Goal: Task Accomplishment & Management: Complete application form

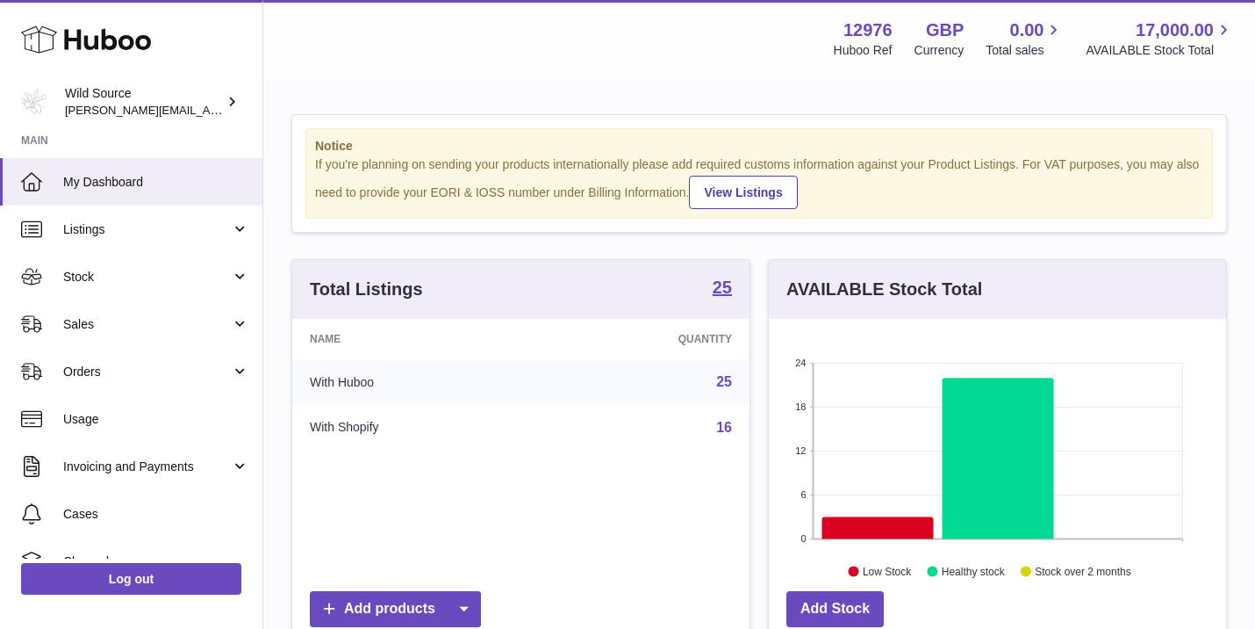
scroll to position [274, 457]
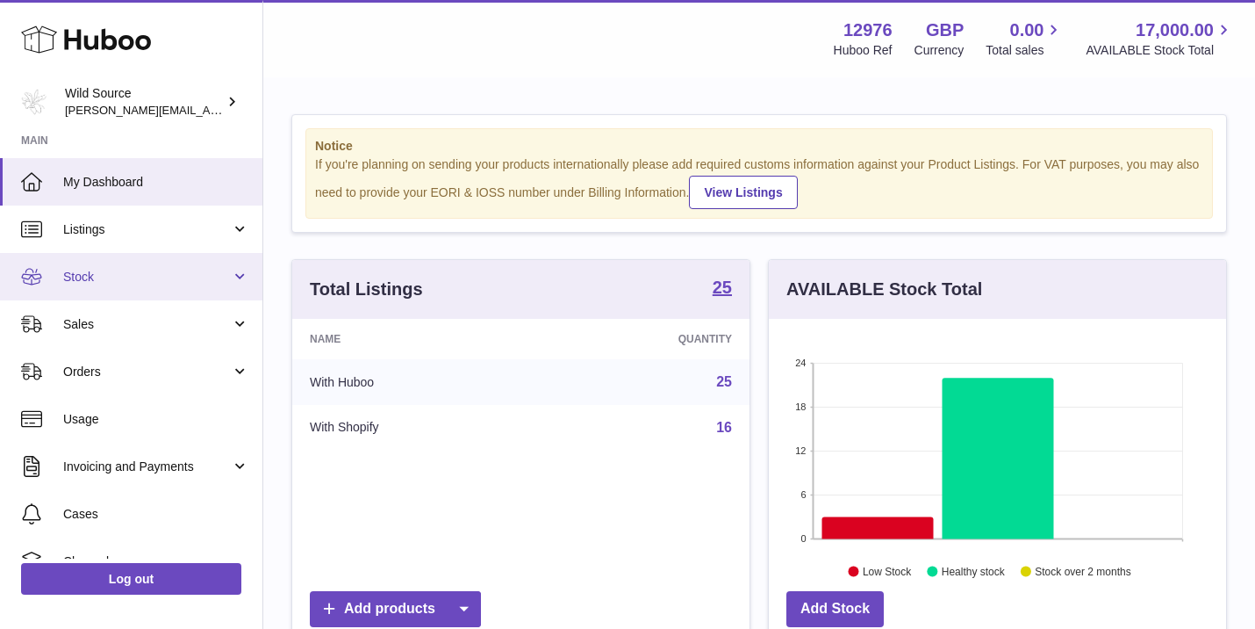
click at [115, 265] on link "Stock" at bounding box center [131, 276] width 262 height 47
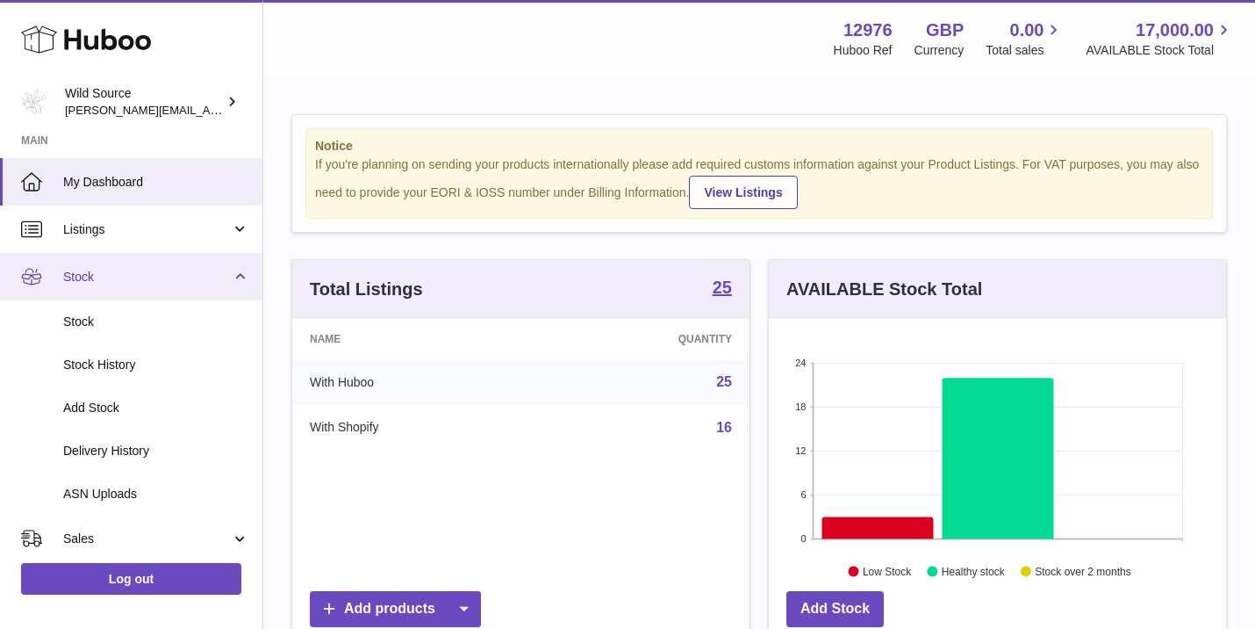
click at [171, 278] on span "Stock" at bounding box center [147, 277] width 168 height 17
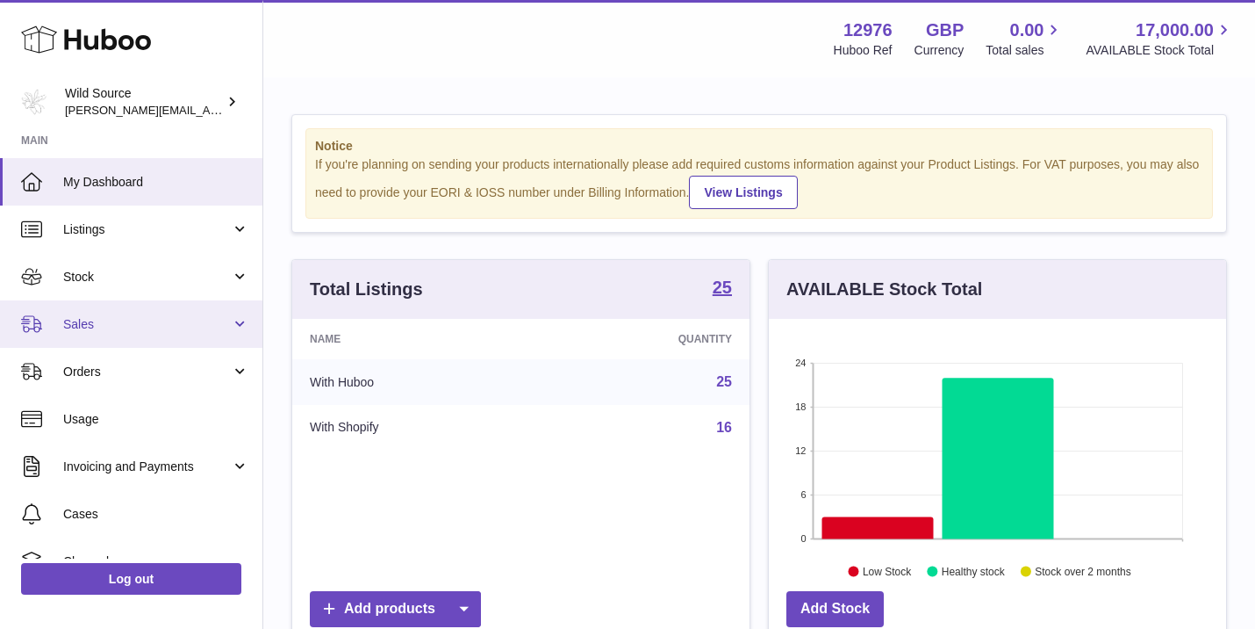
click at [161, 322] on span "Sales" at bounding box center [147, 324] width 168 height 17
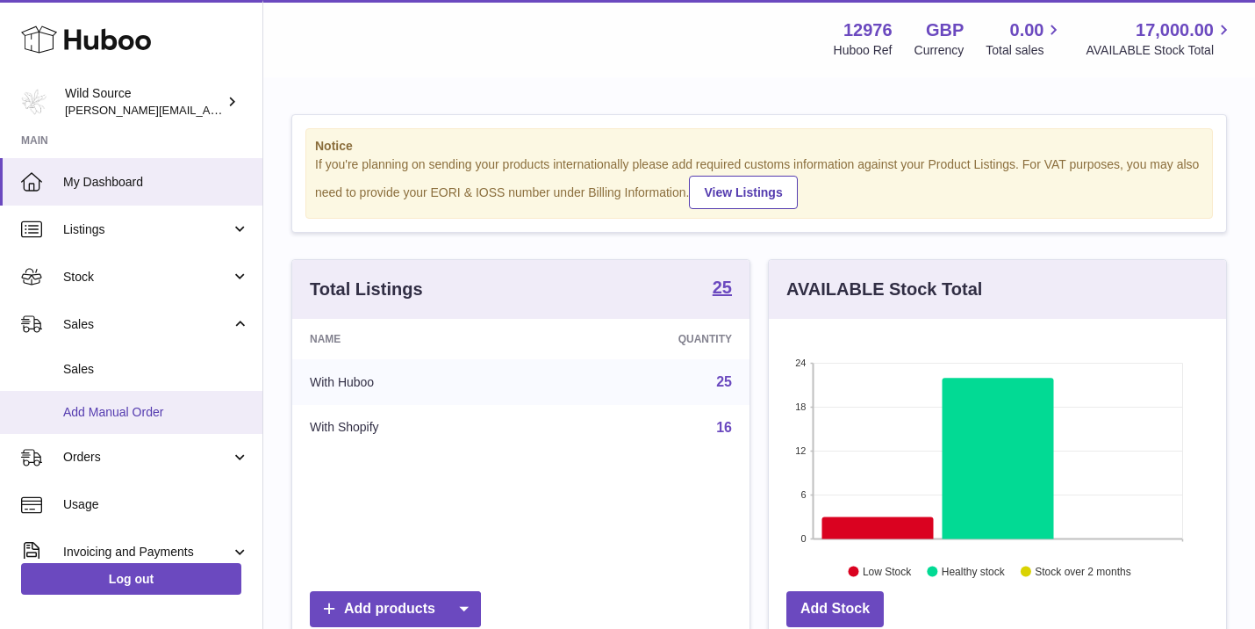
click at [102, 413] on span "Add Manual Order" at bounding box center [156, 412] width 186 height 17
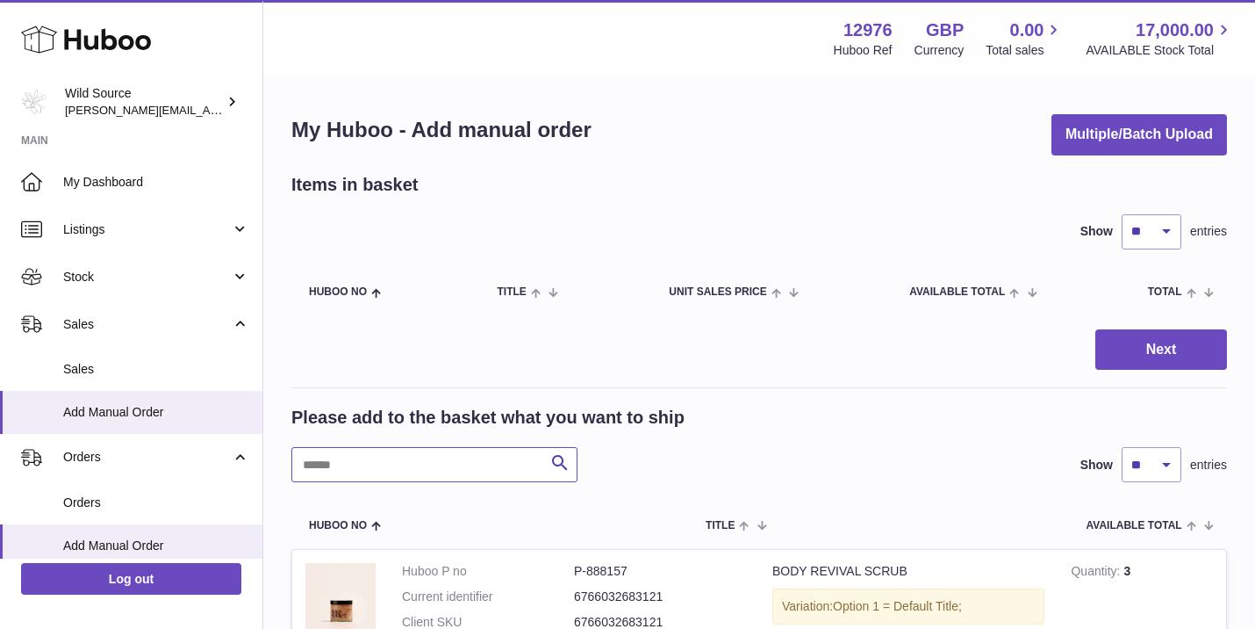
click at [370, 460] on input "text" at bounding box center [434, 464] width 286 height 35
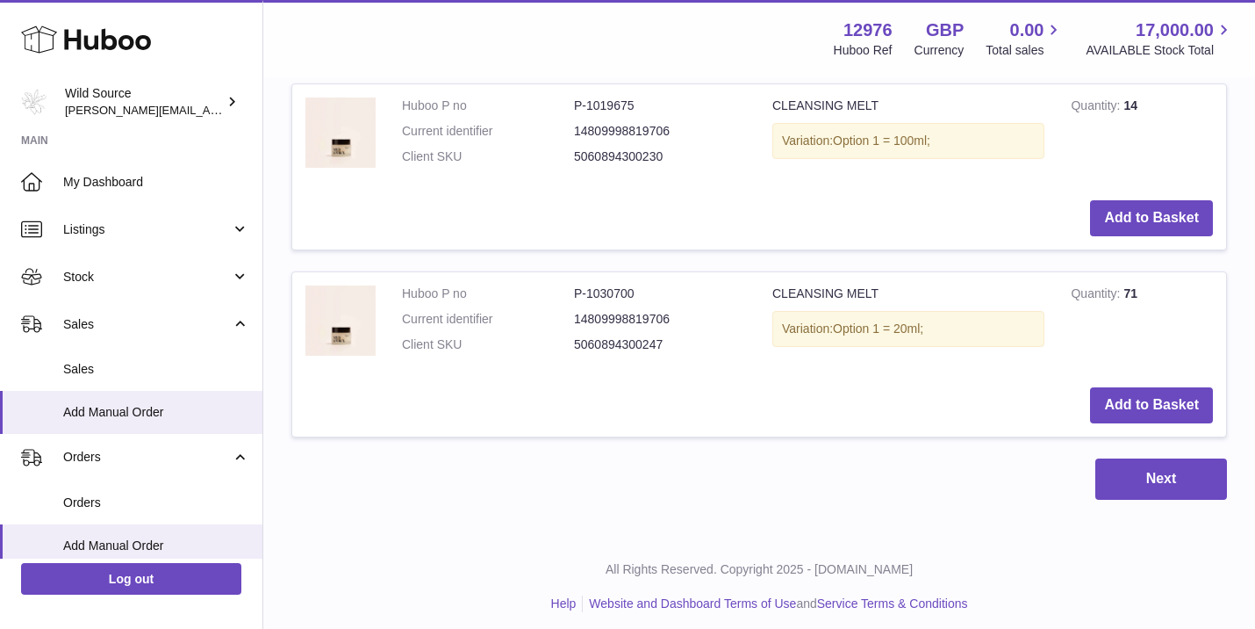
scroll to position [464, 0]
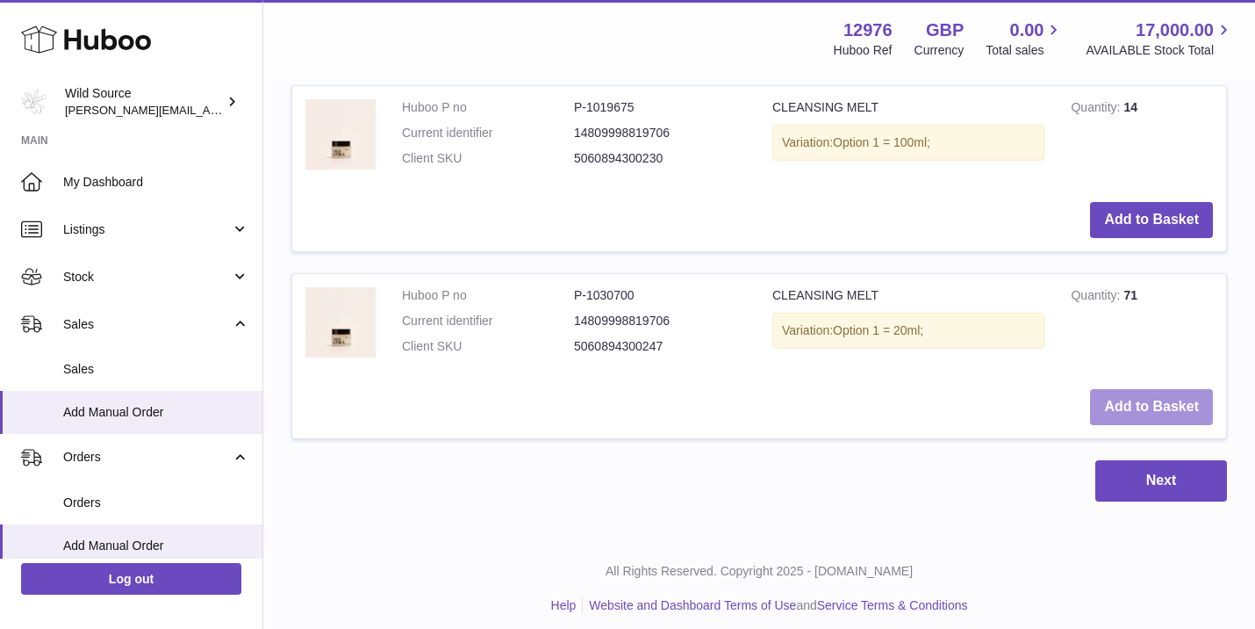
click at [1139, 400] on button "Add to Basket" at bounding box center [1151, 407] width 123 height 36
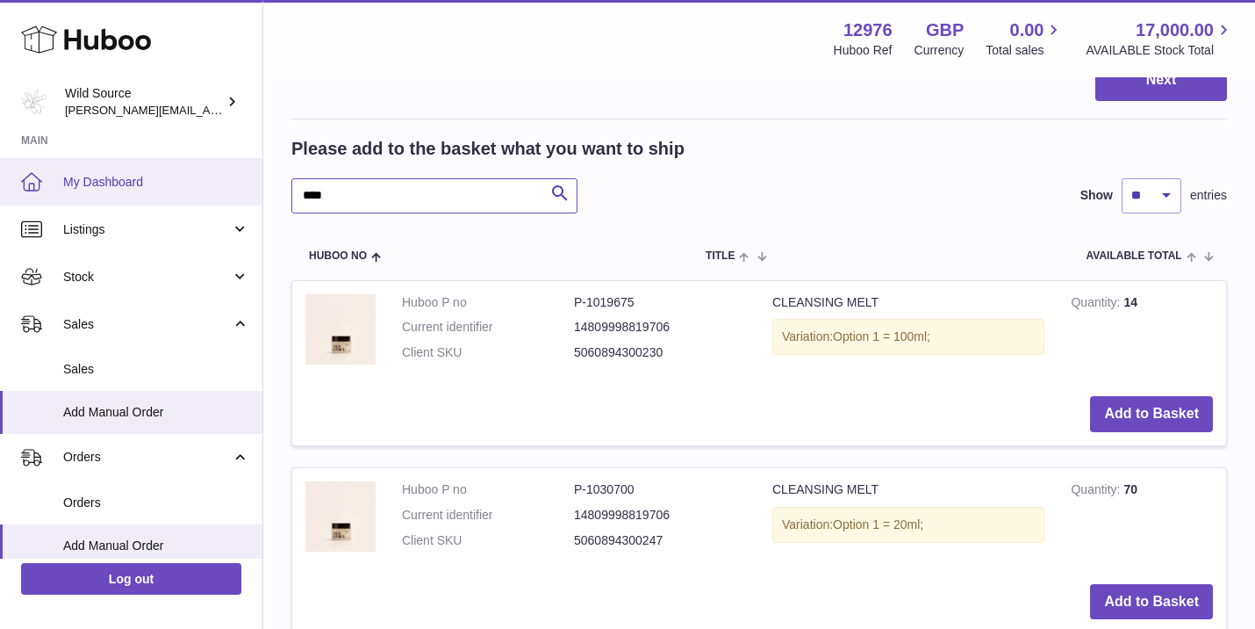
drag, startPoint x: 345, startPoint y: 189, endPoint x: 167, endPoint y: 183, distance: 178.3
click at [167, 183] on div "Huboo Wild Source [PERSON_NAME][EMAIL_ADDRESS][DOMAIN_NAME] Main My Dashboard L…" at bounding box center [627, 185] width 1255 height 1298
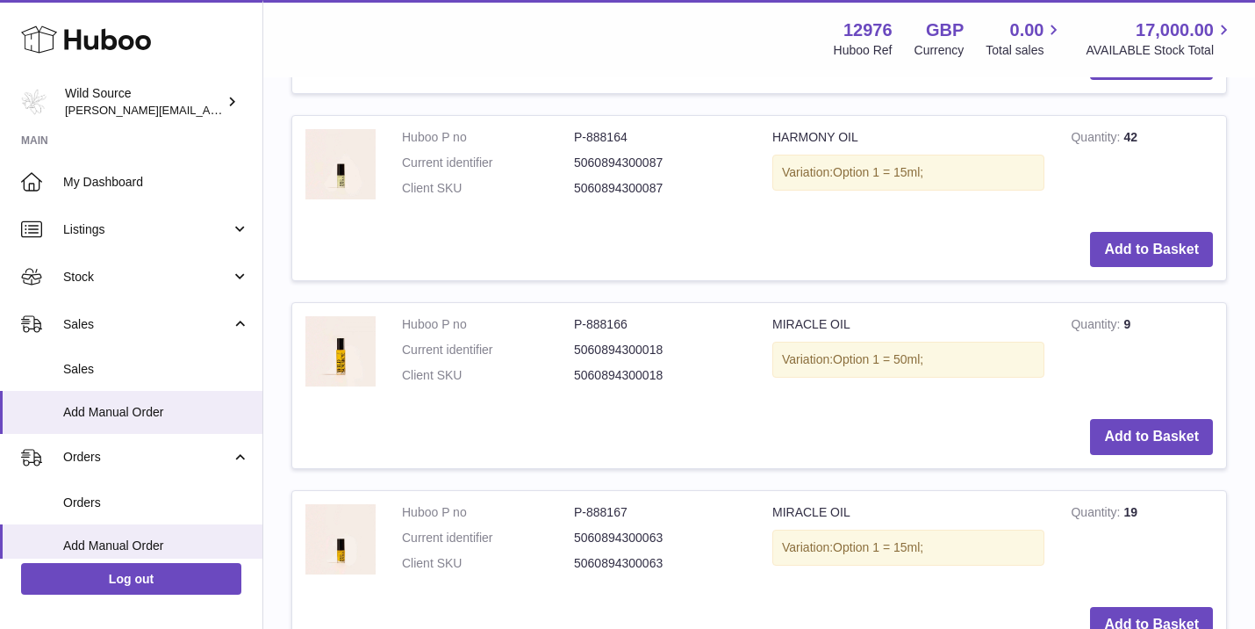
scroll to position [1191, 0]
click at [1132, 418] on button "Add to Basket" at bounding box center [1151, 436] width 123 height 36
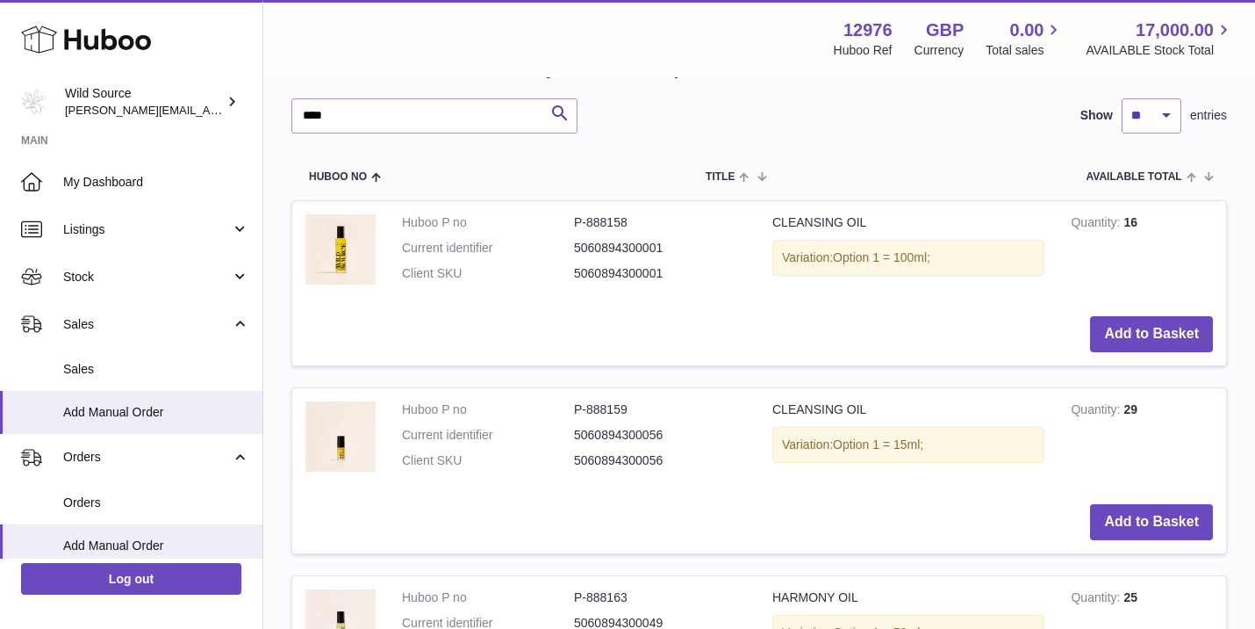
scroll to position [610, 0]
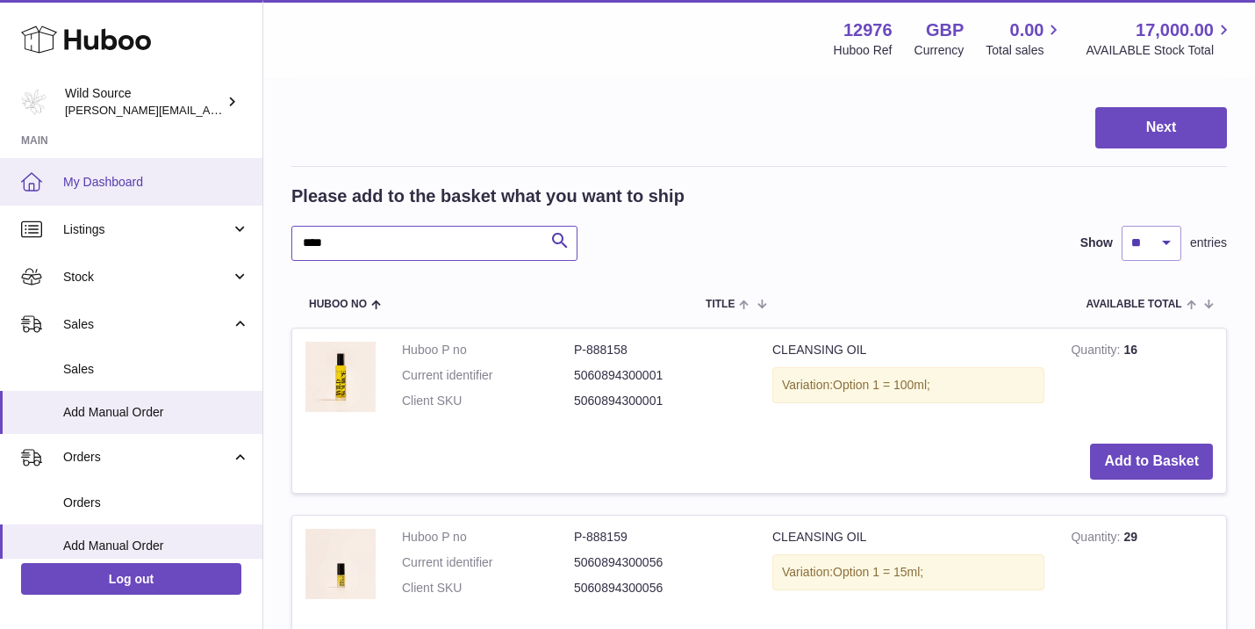
drag, startPoint x: 437, startPoint y: 230, endPoint x: 214, endPoint y: 171, distance: 230.6
click at [214, 171] on div "Huboo Wild Source [PERSON_NAME][EMAIL_ADDRESS][DOMAIN_NAME] Main My Dashboard L…" at bounding box center [627, 510] width 1255 height 2241
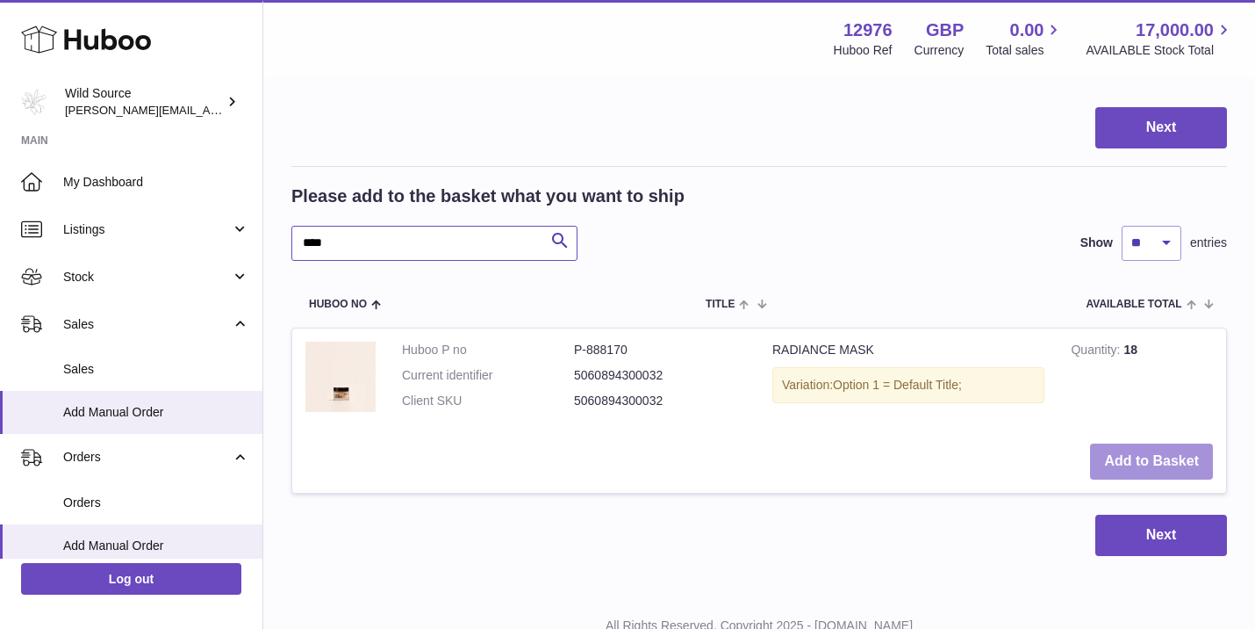
type input "****"
click at [1138, 448] on button "Add to Basket" at bounding box center [1151, 461] width 123 height 36
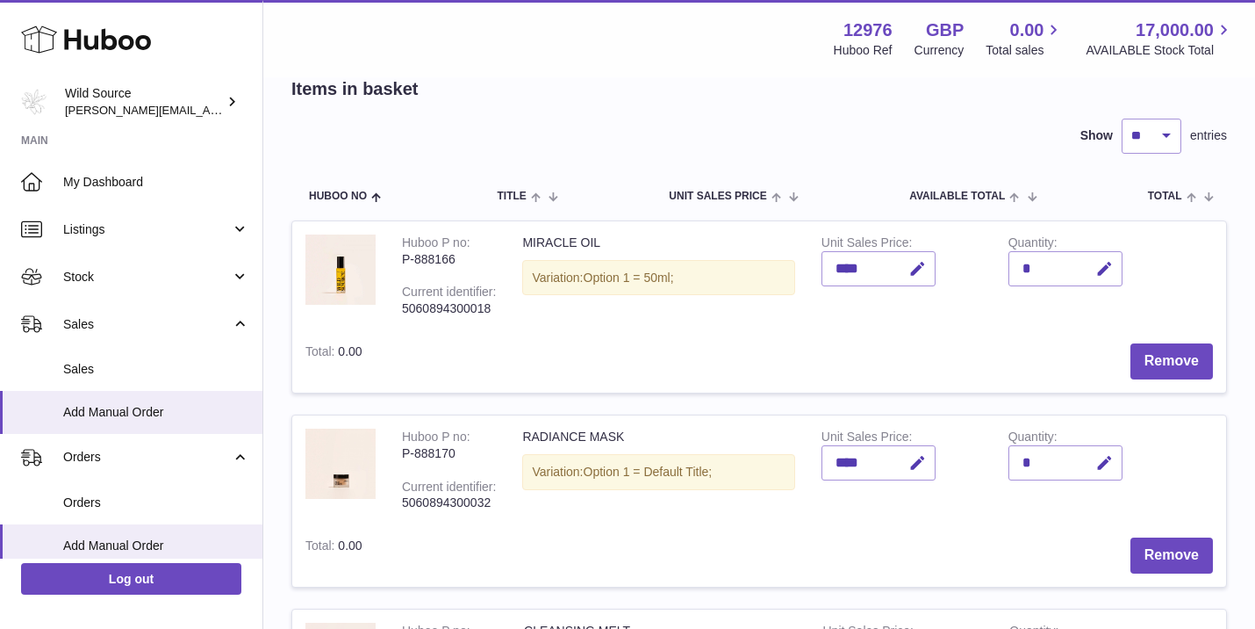
scroll to position [93, 0]
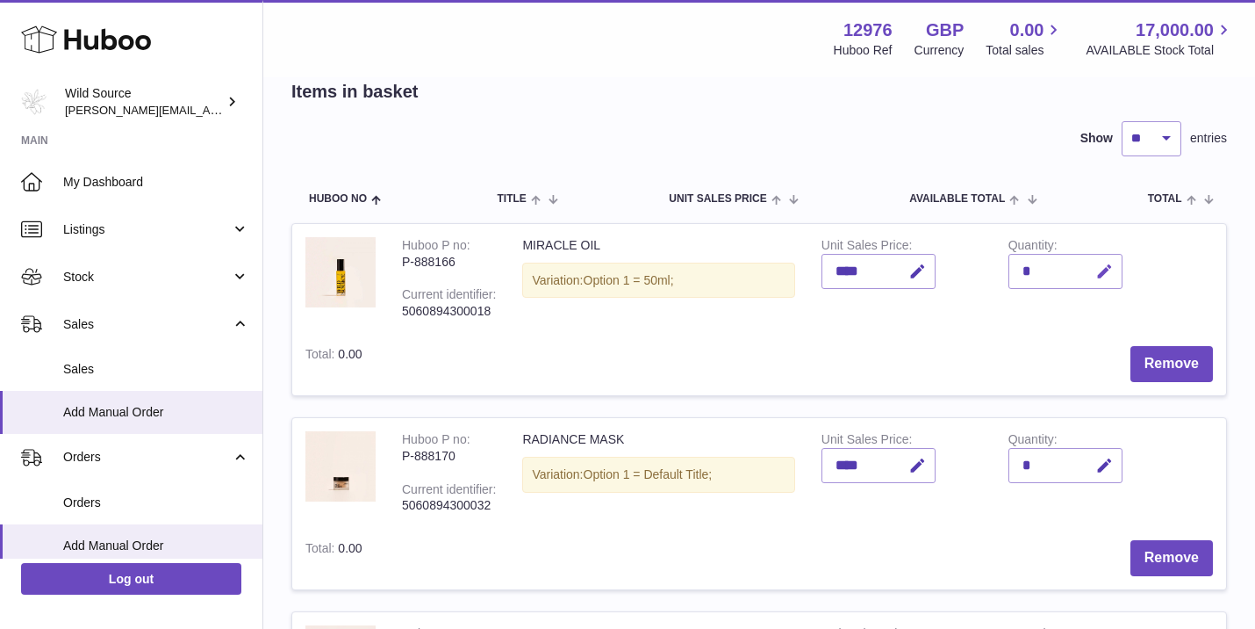
click at [1100, 273] on icon "button" at bounding box center [1105, 271] width 18 height 18
type input "*"
click at [1104, 272] on icon "submit" at bounding box center [1105, 271] width 16 height 16
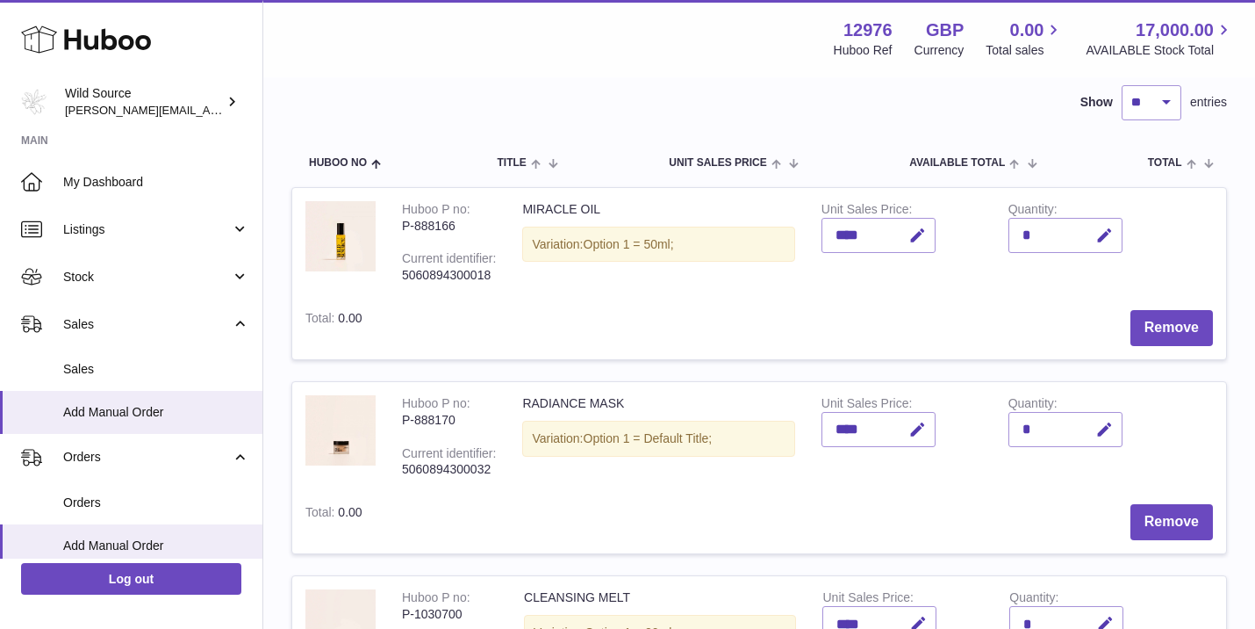
scroll to position [132, 0]
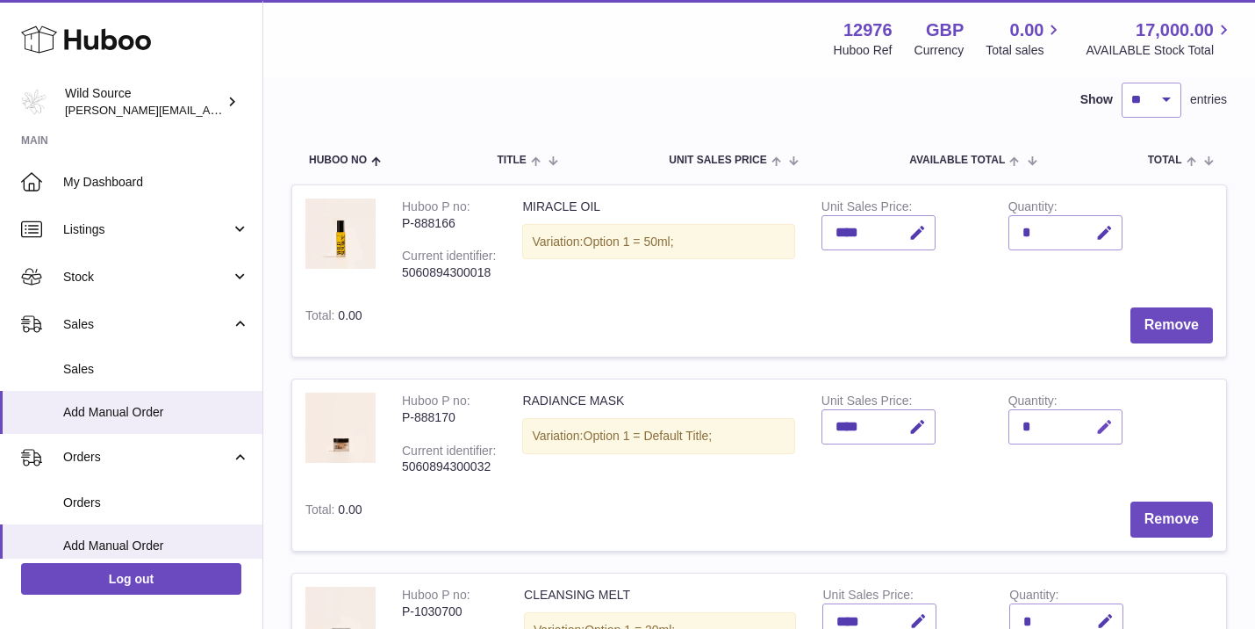
click at [1118, 419] on button "button" at bounding box center [1102, 427] width 41 height 36
type input "*"
click at [1103, 419] on icon "submit" at bounding box center [1105, 427] width 16 height 16
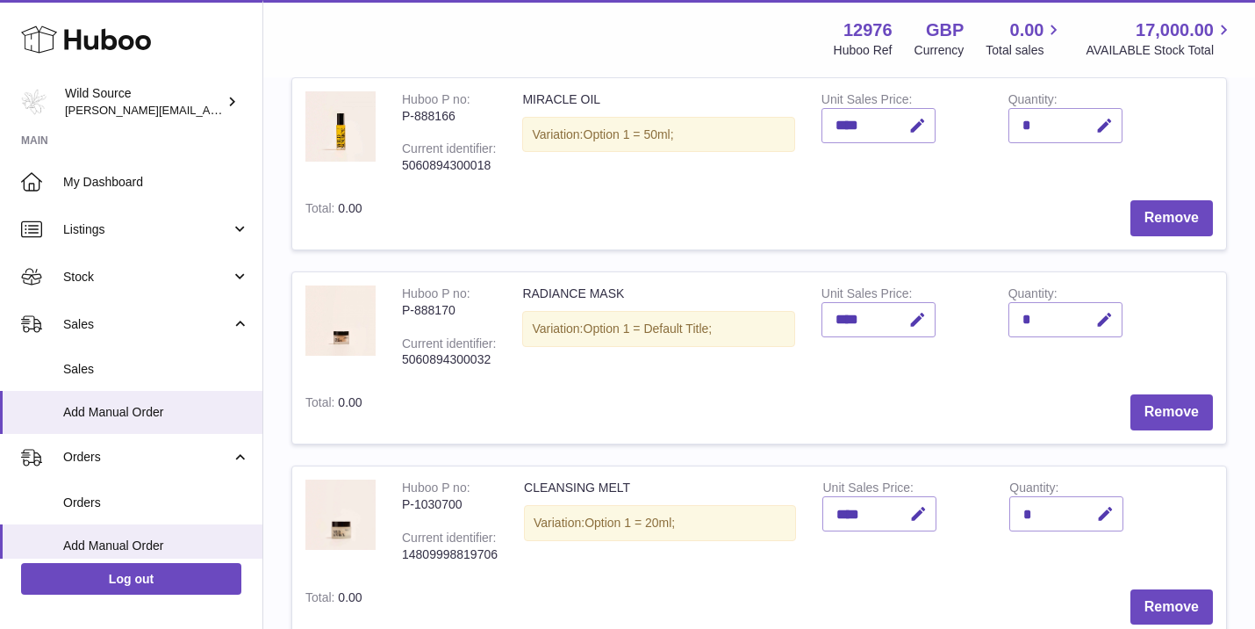
scroll to position [250, 0]
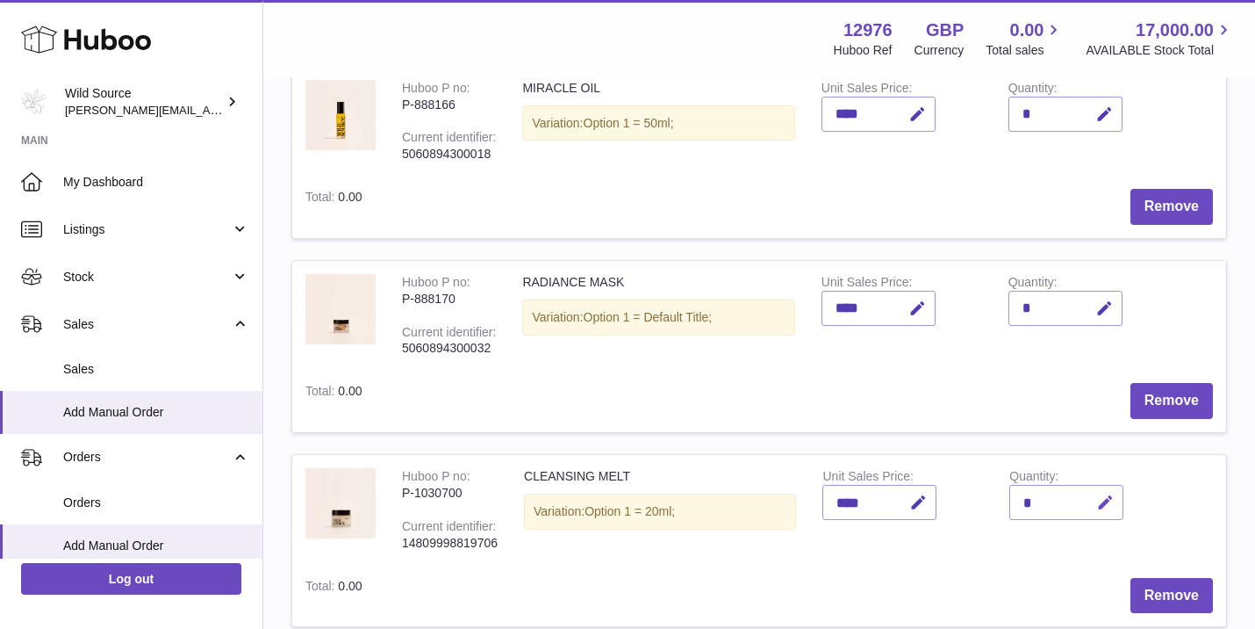
click at [1111, 493] on icon "button" at bounding box center [1105, 502] width 18 height 18
type input "**"
click at [1117, 496] on button "submit" at bounding box center [1103, 502] width 33 height 28
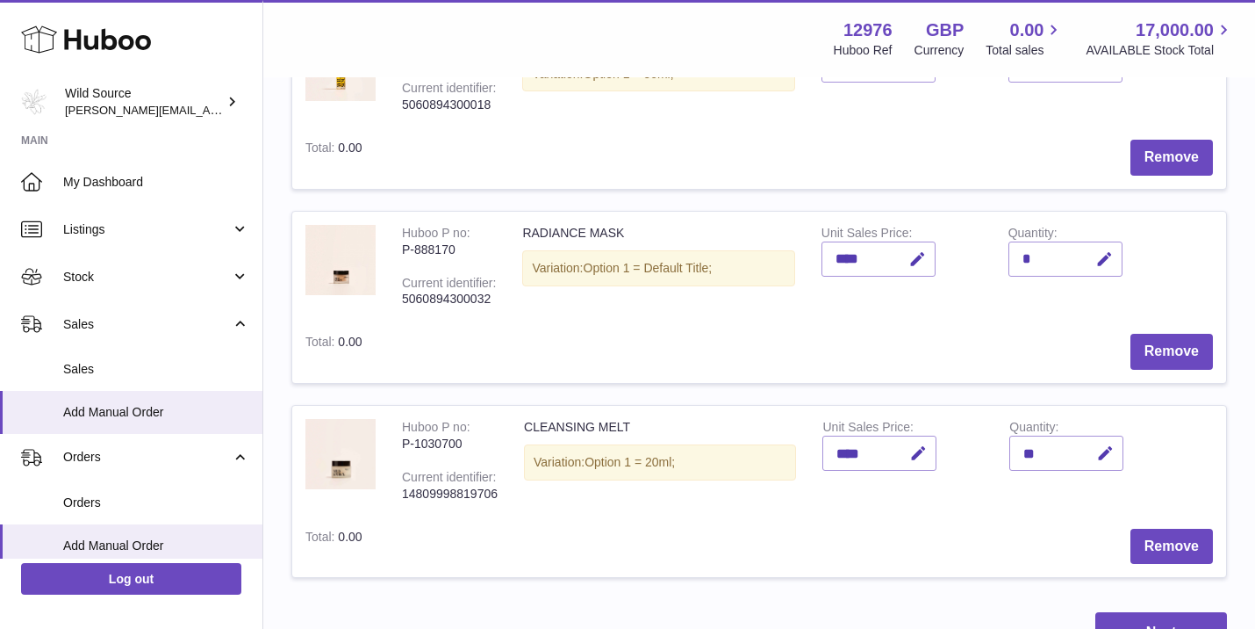
scroll to position [291, 0]
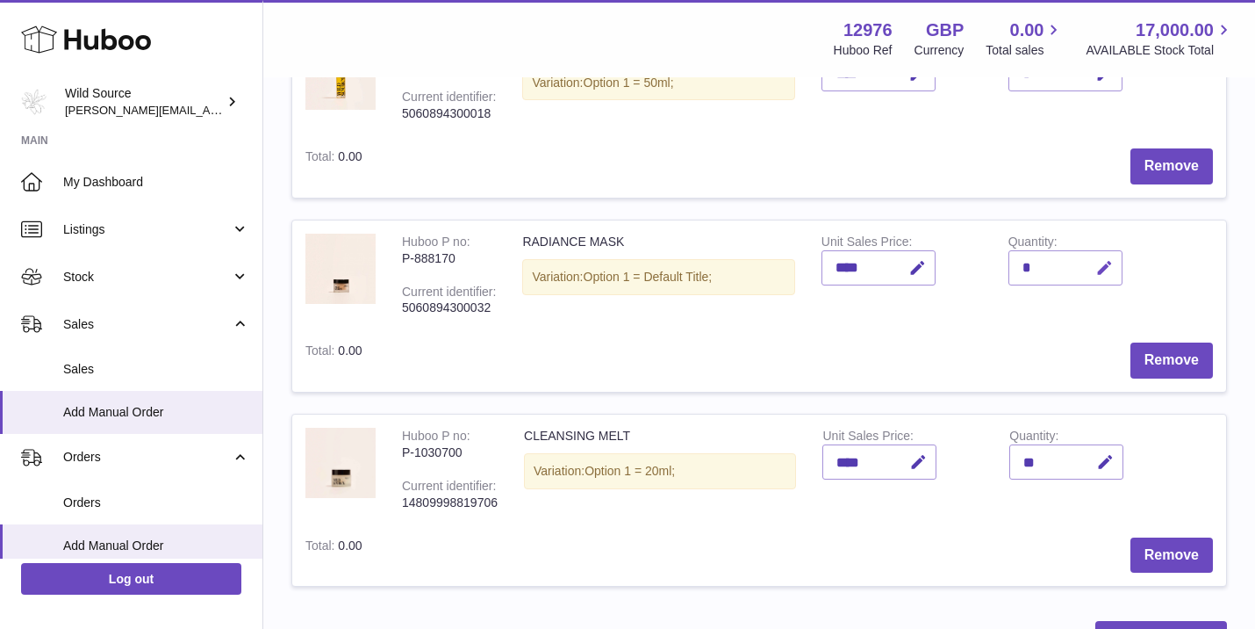
click at [1094, 262] on button "button" at bounding box center [1102, 268] width 41 height 36
type input "*"
click at [1106, 264] on icon "submit" at bounding box center [1105, 268] width 16 height 16
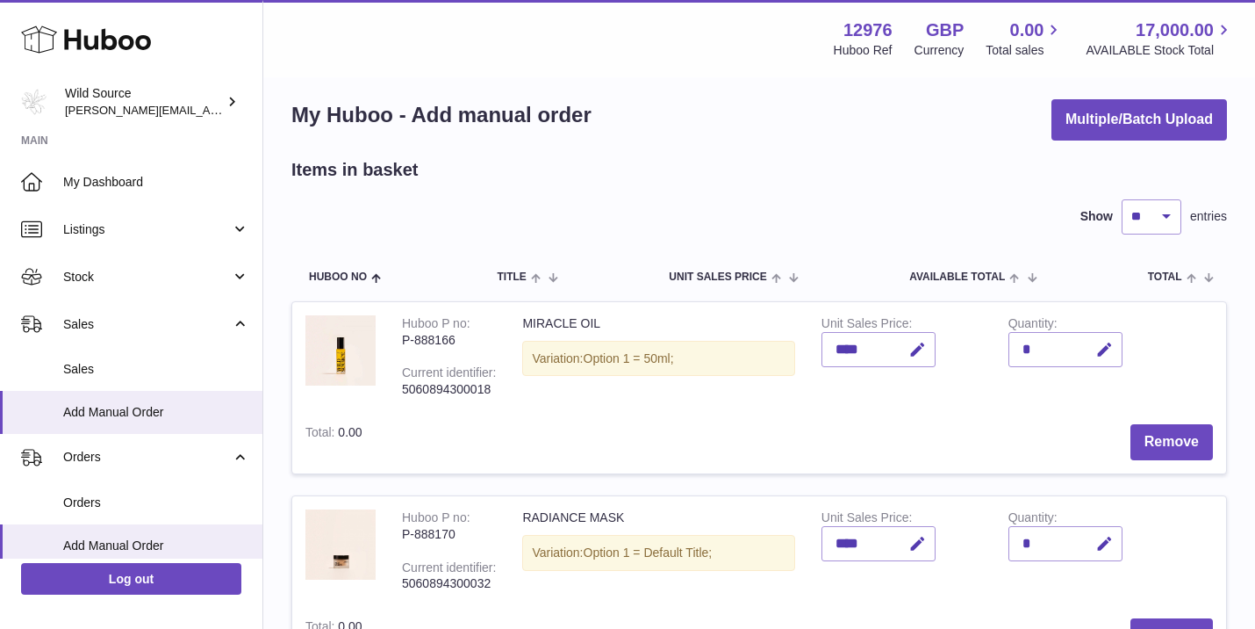
scroll to position [4, 0]
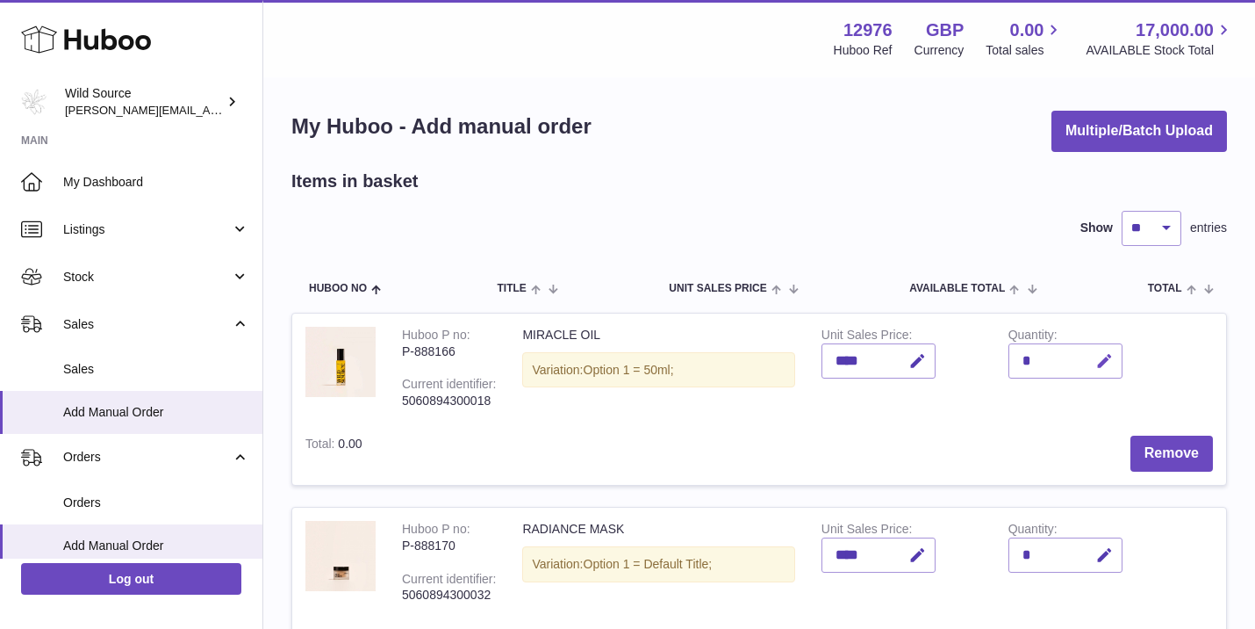
click at [1107, 344] on button "button" at bounding box center [1102, 361] width 41 height 36
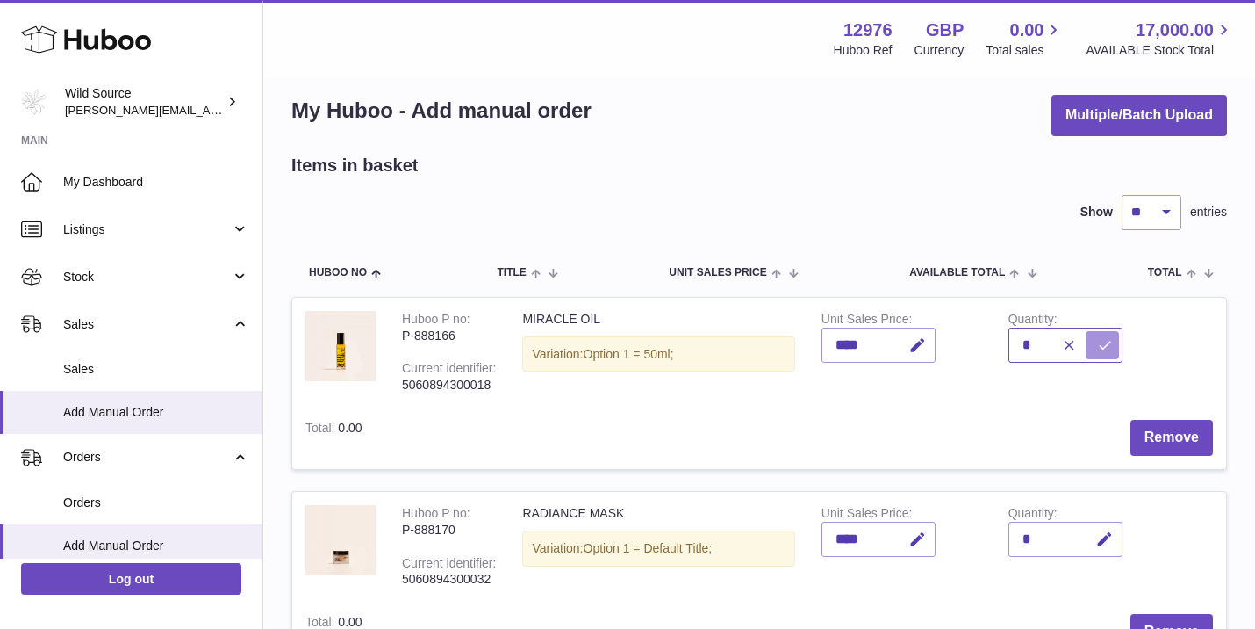
type input "*"
click at [1111, 340] on icon "submit" at bounding box center [1105, 345] width 16 height 16
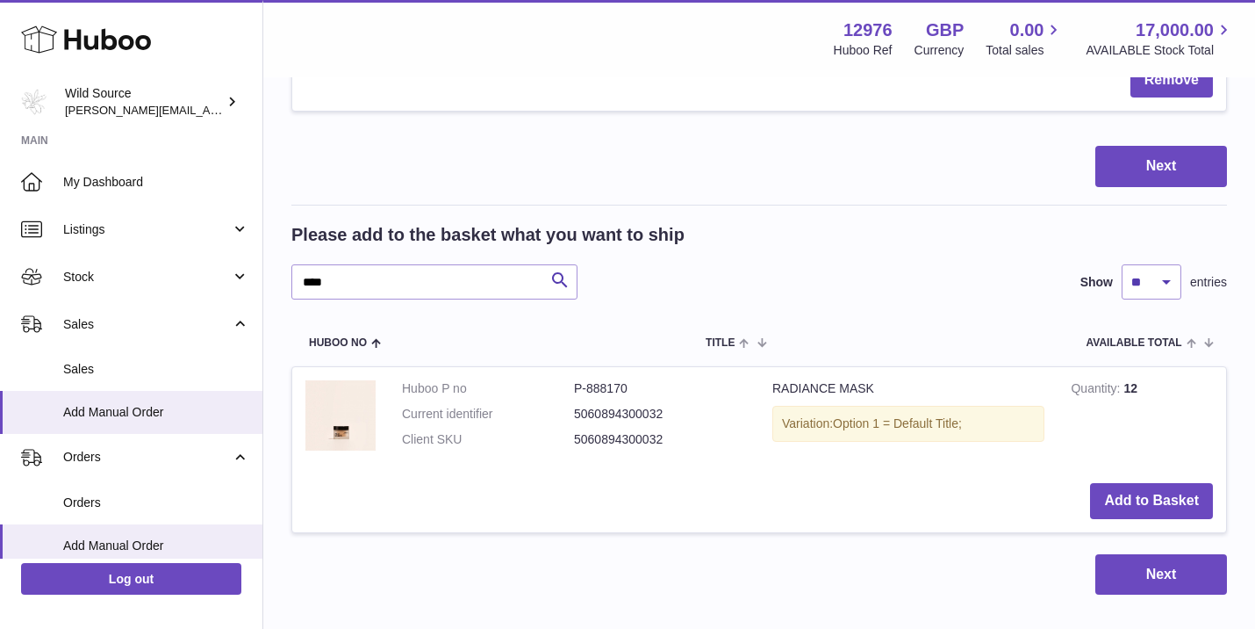
scroll to position [769, 0]
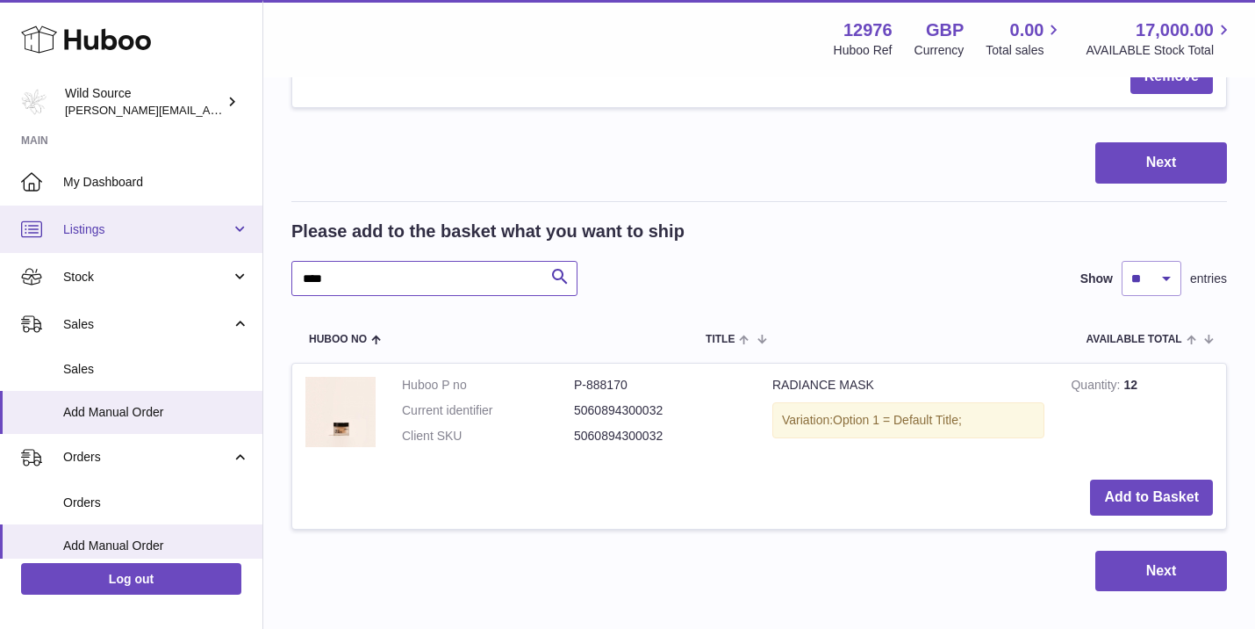
drag, startPoint x: 342, startPoint y: 260, endPoint x: 64, endPoint y: 248, distance: 278.5
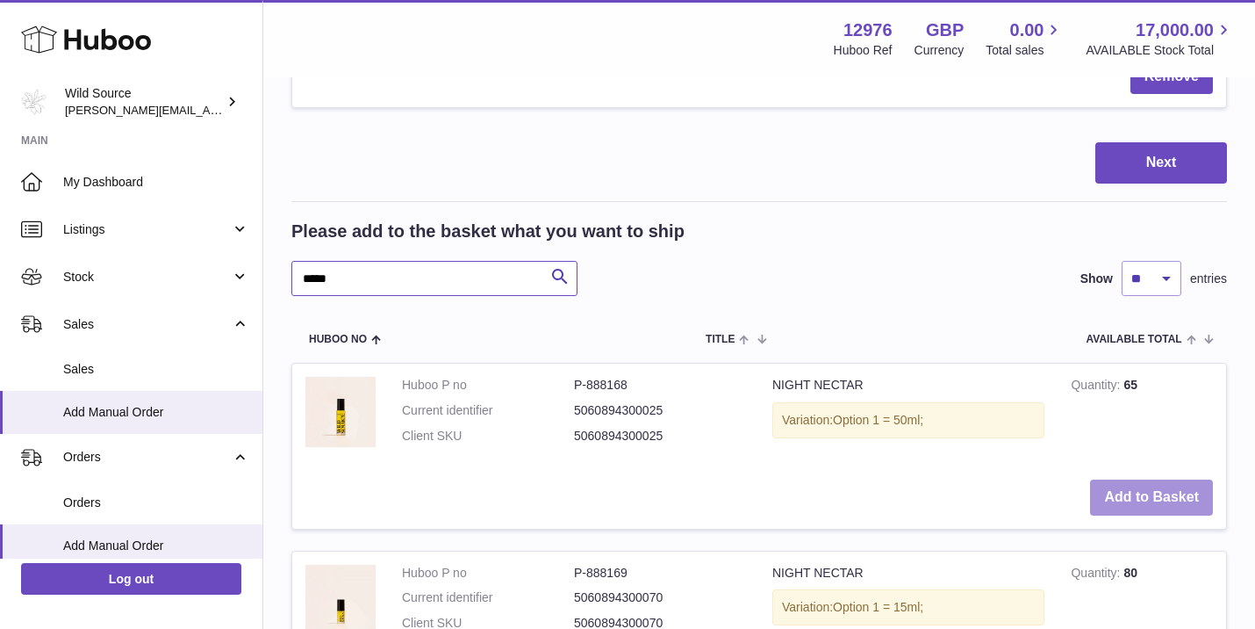
type input "*****"
click at [1161, 479] on button "Add to Basket" at bounding box center [1151, 497] width 123 height 36
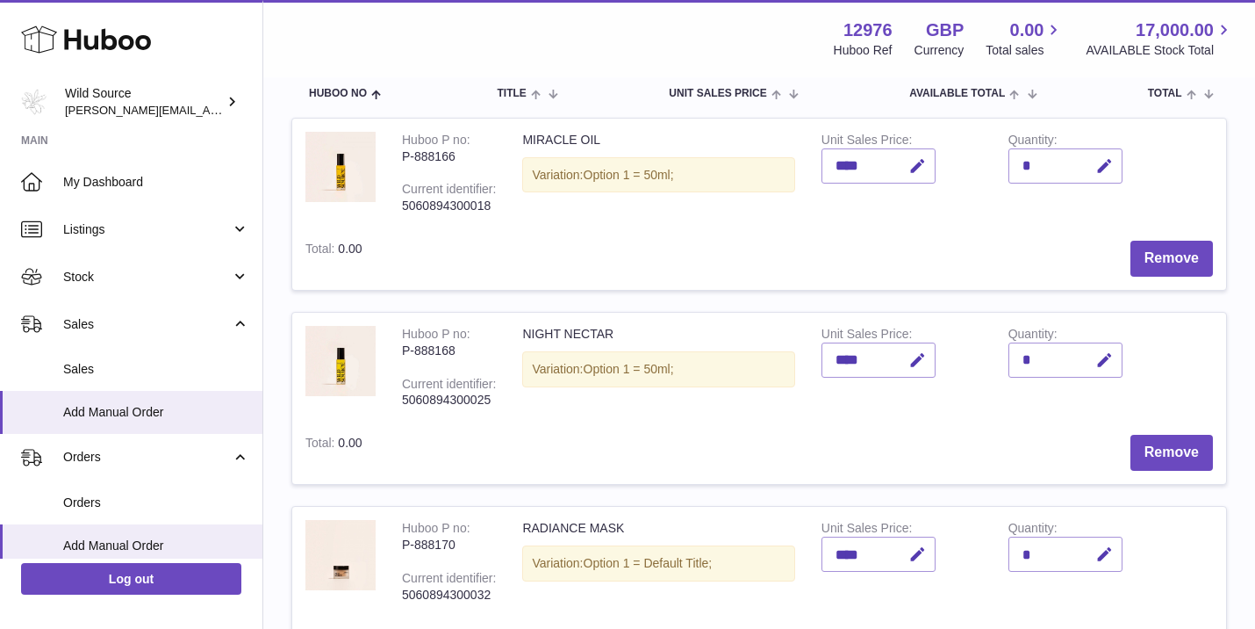
scroll to position [206, 0]
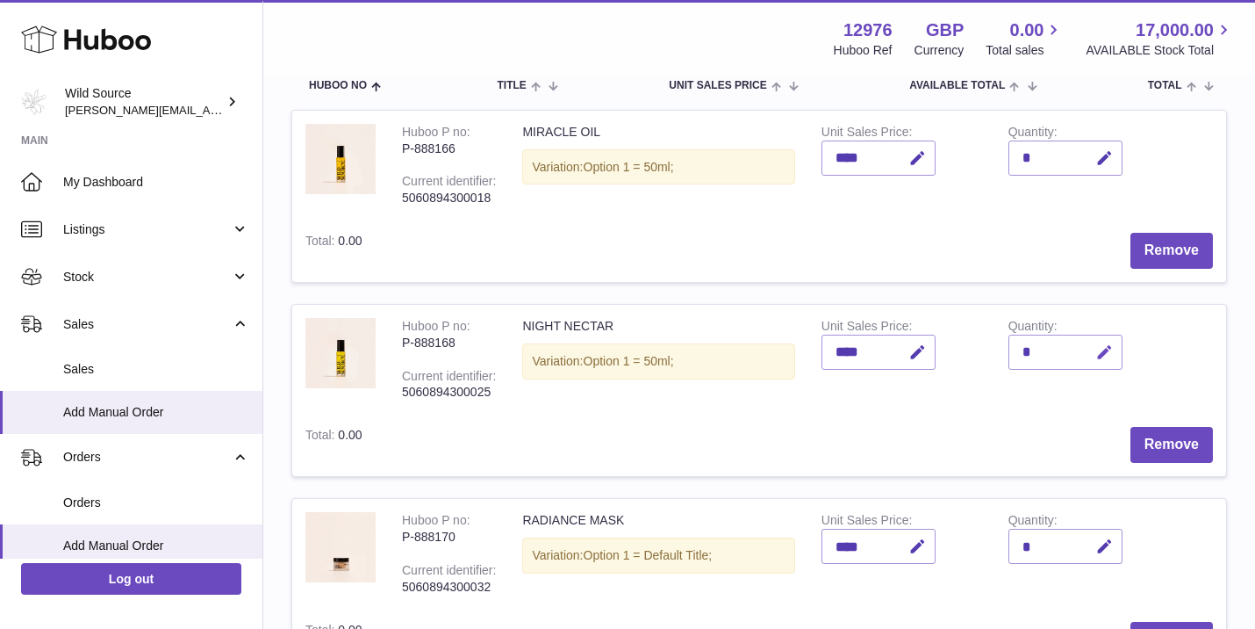
click at [1108, 347] on icon "button" at bounding box center [1105, 352] width 18 height 18
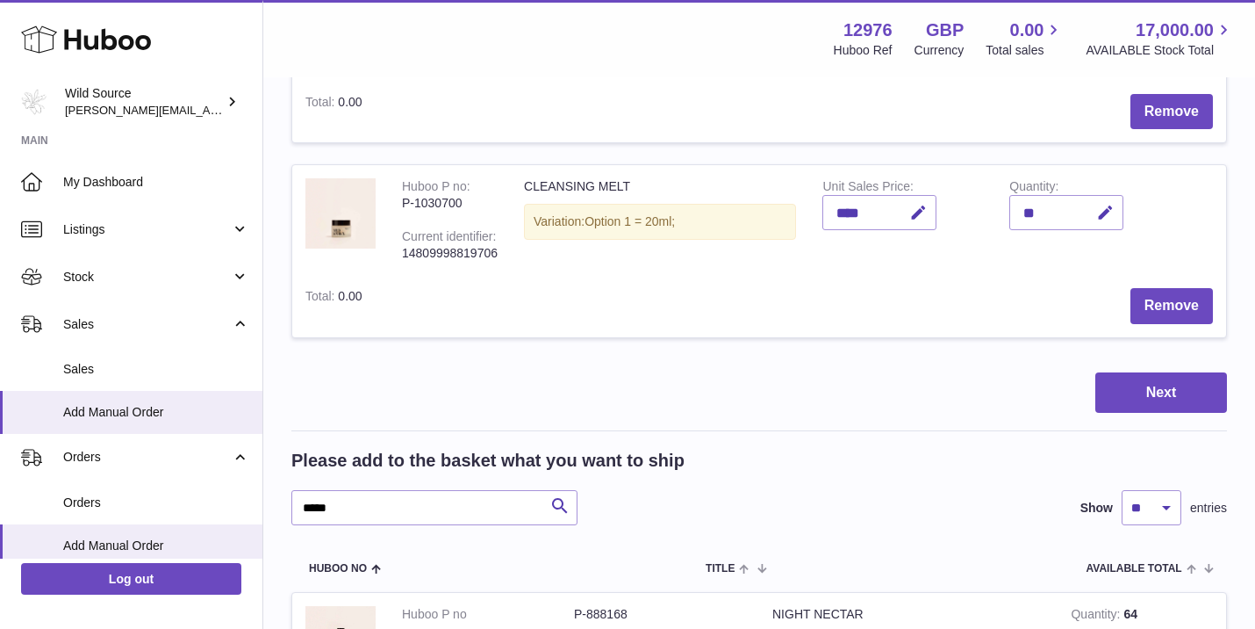
scroll to position [728, 0]
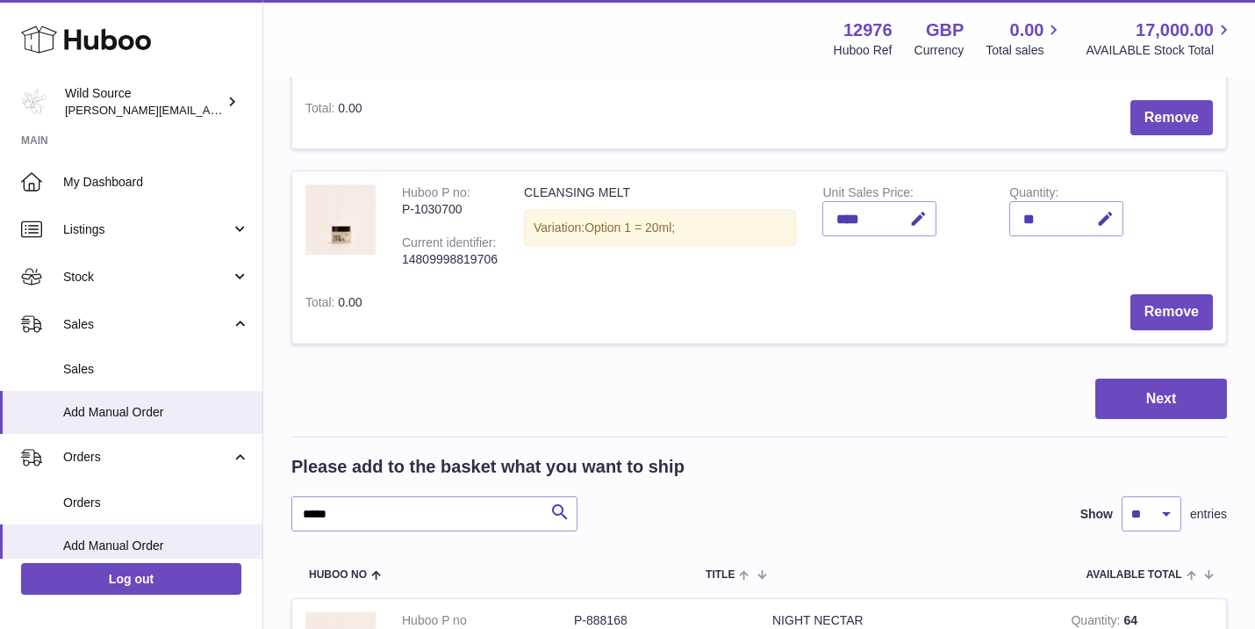
type input "*"
drag, startPoint x: 332, startPoint y: 488, endPoint x: 152, endPoint y: 481, distance: 180.1
click at [152, 481] on div "Huboo Wild Source [PERSON_NAME][EMAIL_ADDRESS][DOMAIN_NAME] Main My Dashboard L…" at bounding box center [627, 212] width 1255 height 1880
type input "**********"
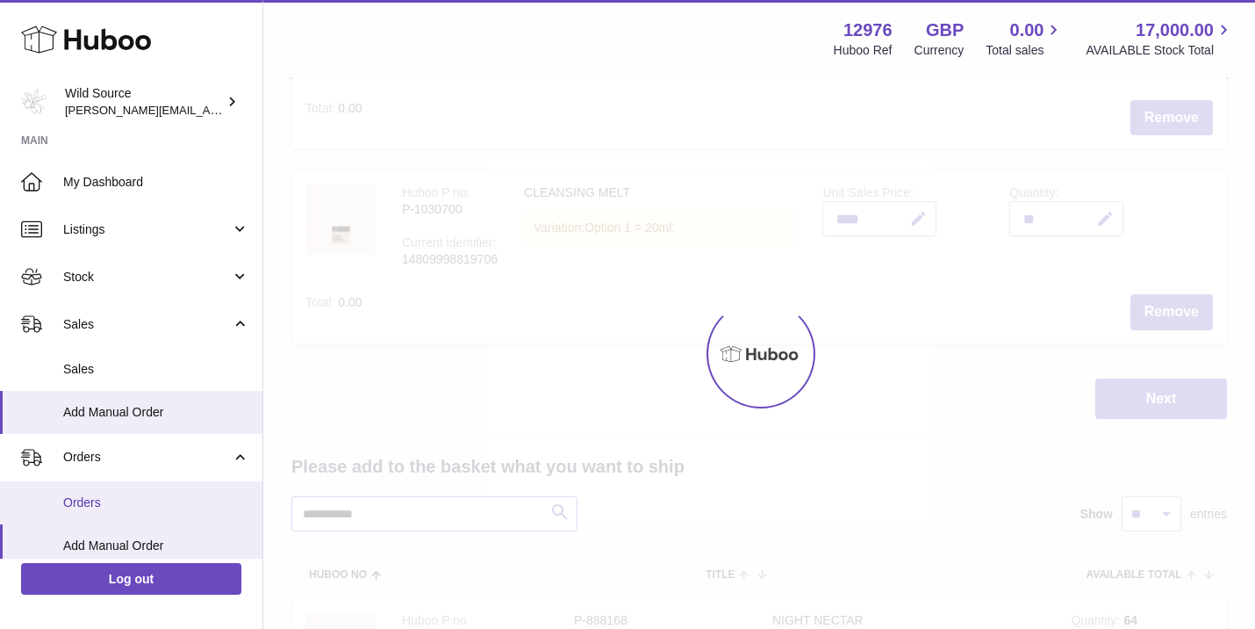
type input "*"
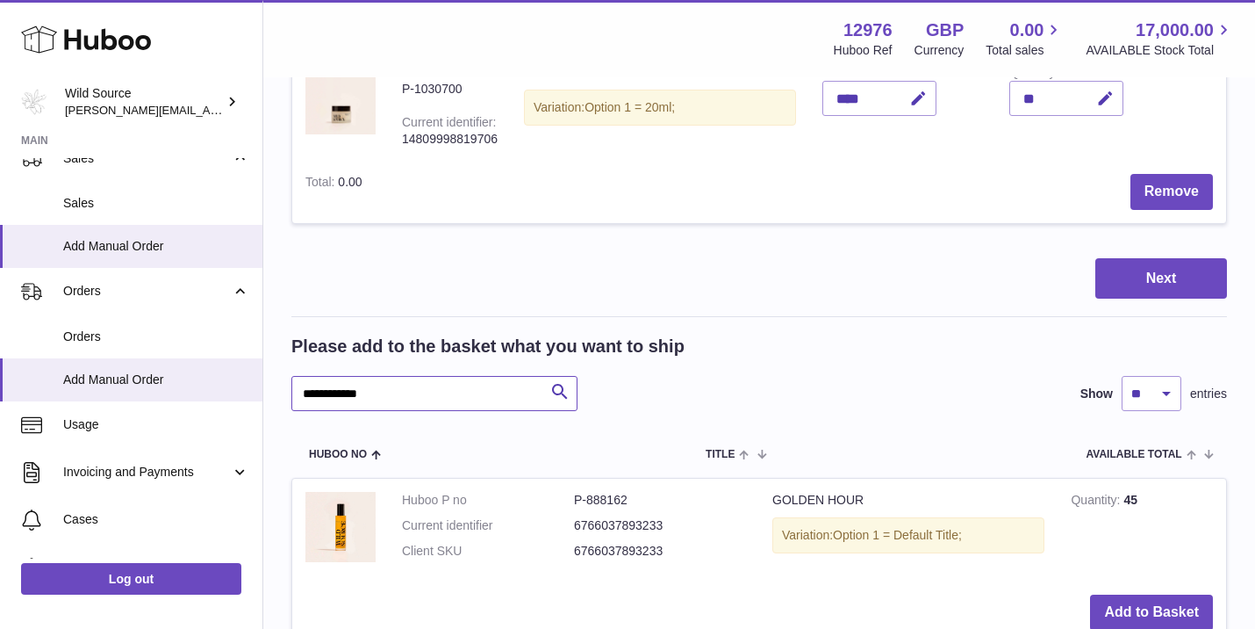
scroll to position [849, 0]
type input "**********"
click at [1159, 593] on button "Add to Basket" at bounding box center [1151, 611] width 123 height 36
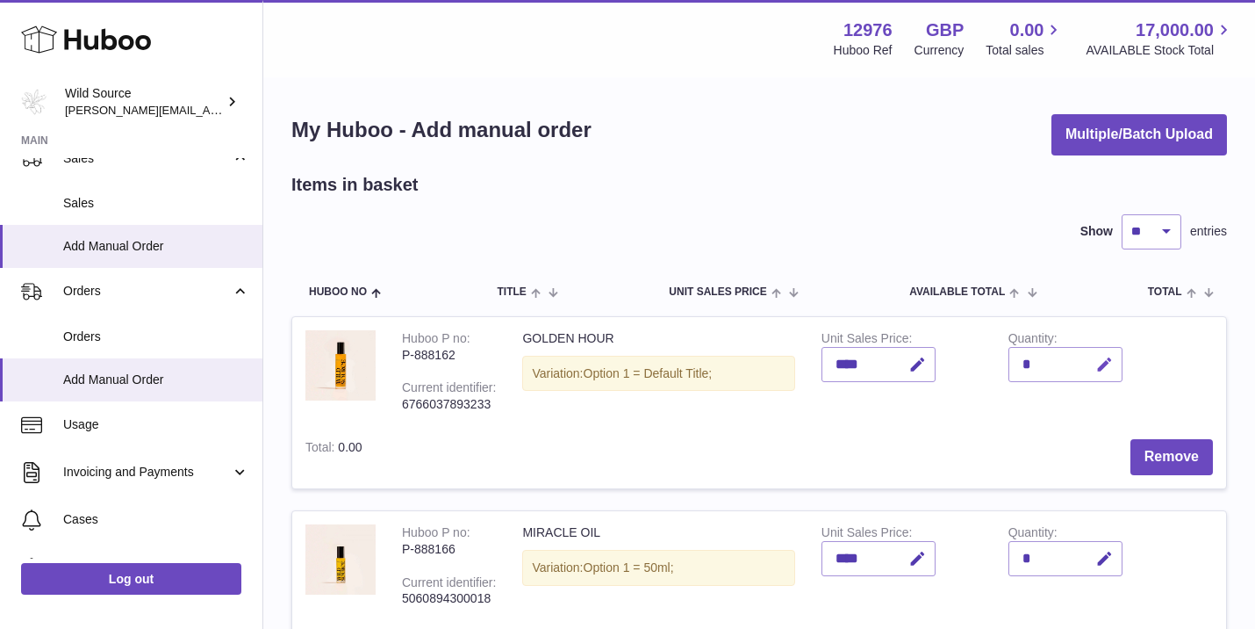
scroll to position [0, 0]
click at [1118, 351] on button "button" at bounding box center [1102, 365] width 41 height 36
type input "*"
click at [1100, 363] on icon "submit" at bounding box center [1105, 364] width 16 height 16
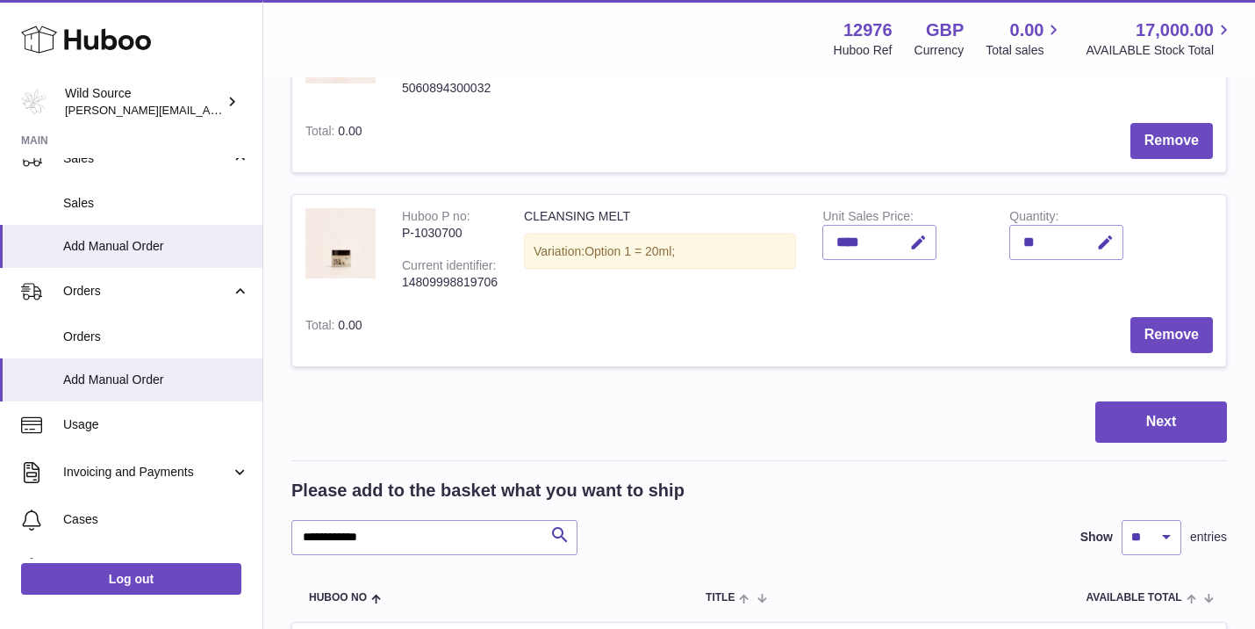
scroll to position [906, 0]
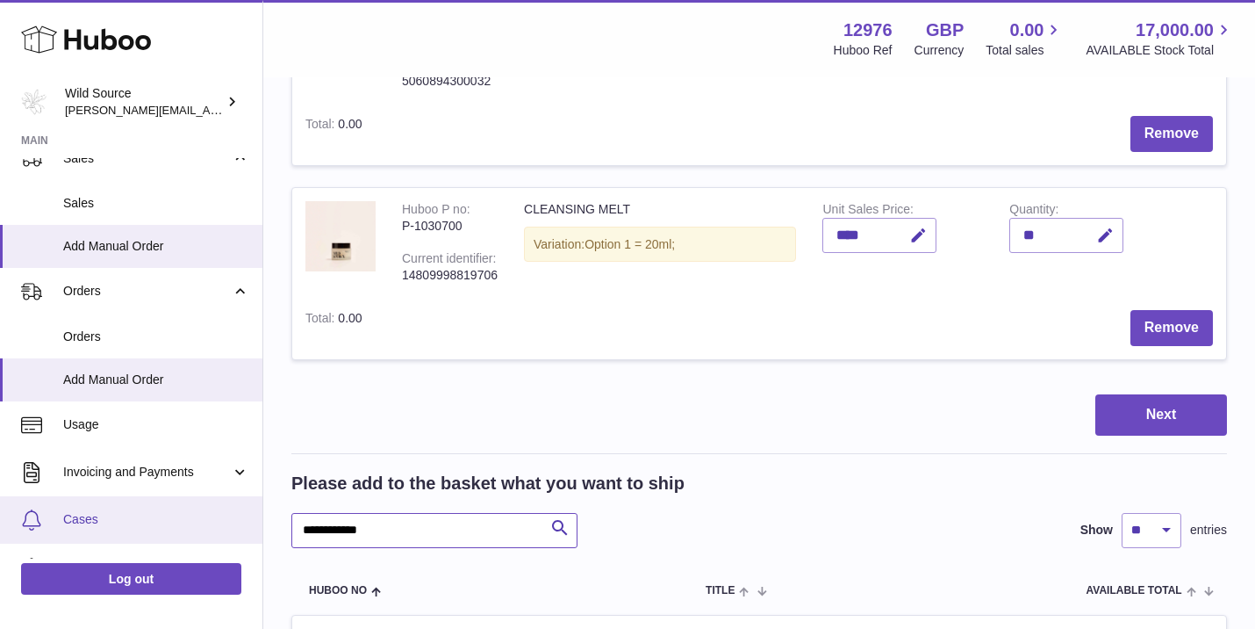
drag, startPoint x: 384, startPoint y: 502, endPoint x: 221, endPoint y: 494, distance: 162.6
click at [221, 494] on div "Huboo Wild Source [PERSON_NAME][EMAIL_ADDRESS][DOMAIN_NAME] Main My Dashboard L…" at bounding box center [627, 37] width 1255 height 1887
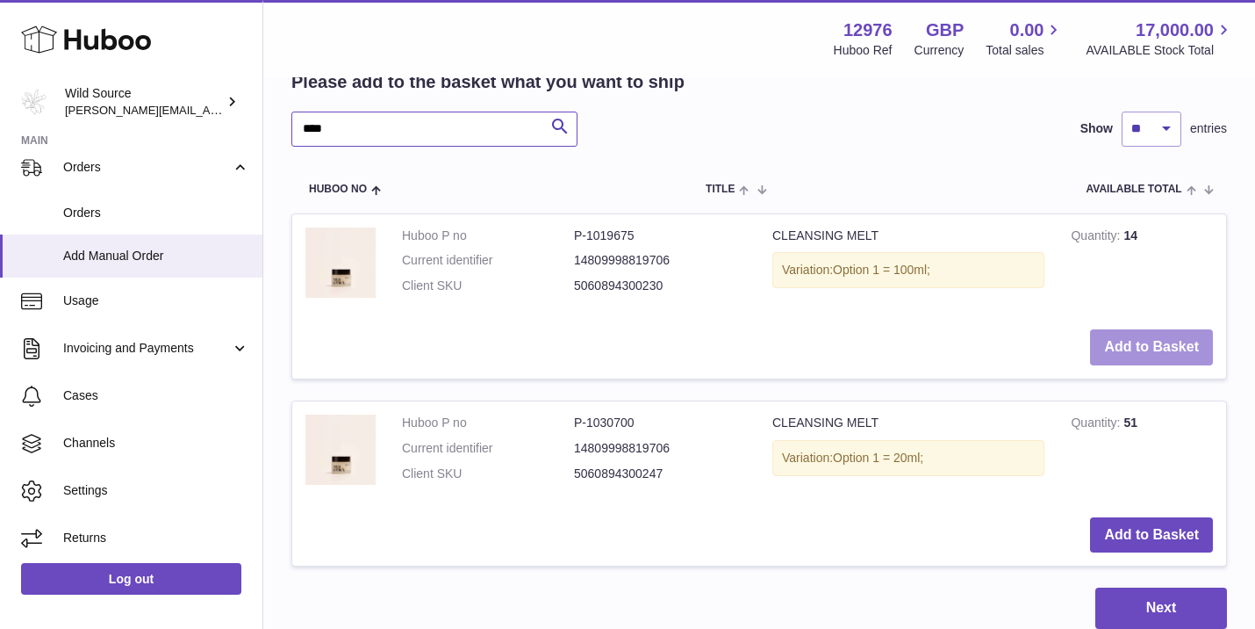
scroll to position [1308, 0]
type input "****"
click at [1196, 328] on button "Add to Basket" at bounding box center [1151, 346] width 123 height 36
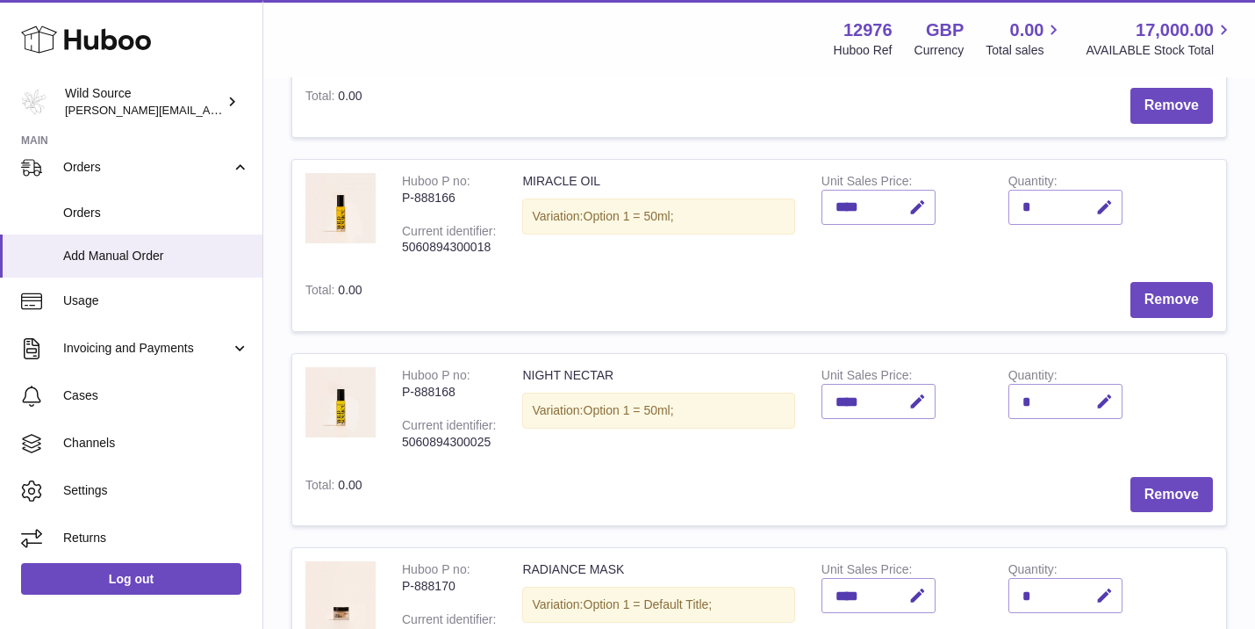
scroll to position [367, 0]
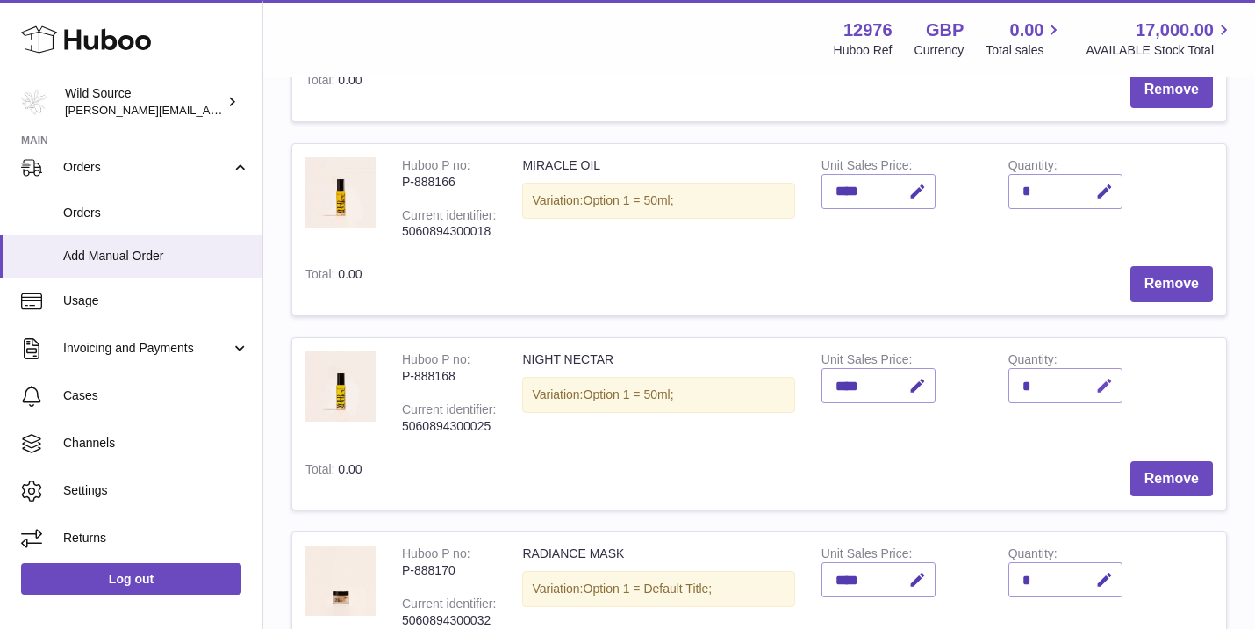
click at [1112, 377] on icon "button" at bounding box center [1105, 386] width 18 height 18
type input "*"
click at [1107, 377] on icon "submit" at bounding box center [1105, 385] width 16 height 16
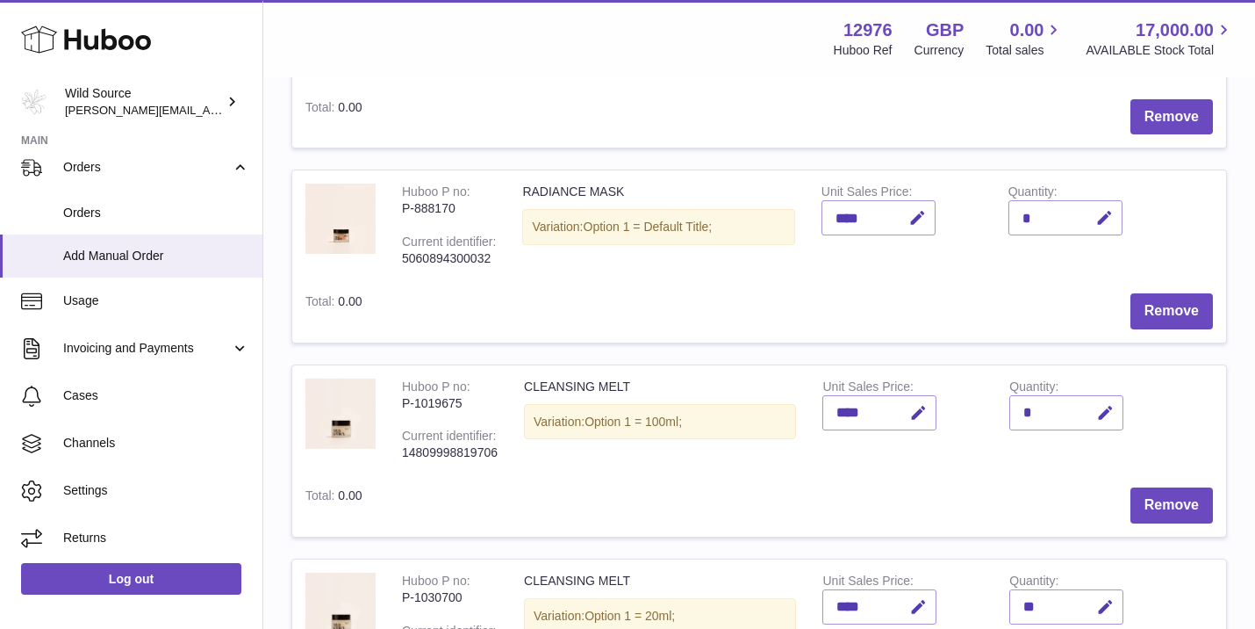
scroll to position [763, 0]
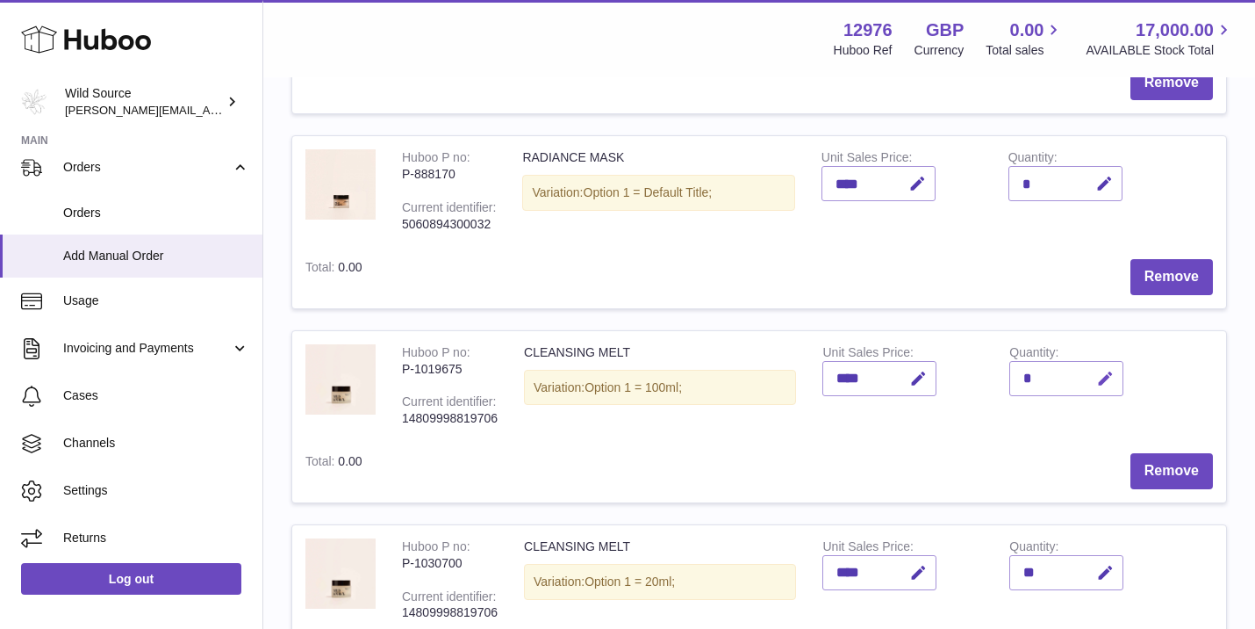
click at [1113, 370] on icon "button" at bounding box center [1105, 379] width 18 height 18
type input "*"
click at [1103, 370] on icon "submit" at bounding box center [1106, 378] width 16 height 16
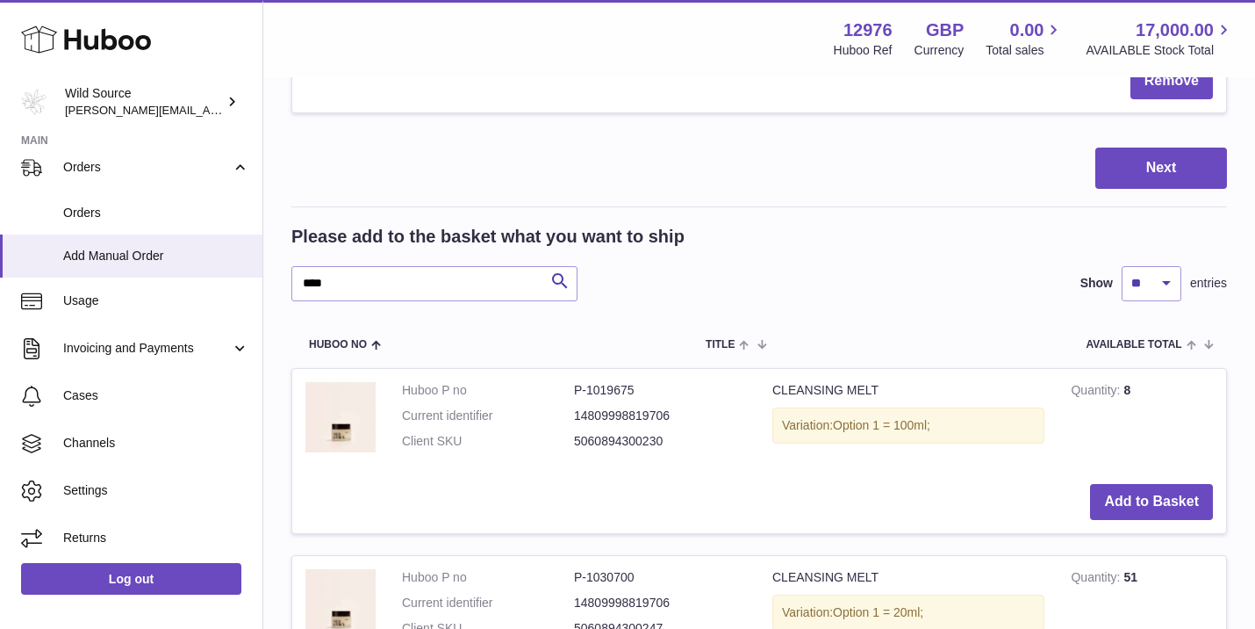
scroll to position [1353, 0]
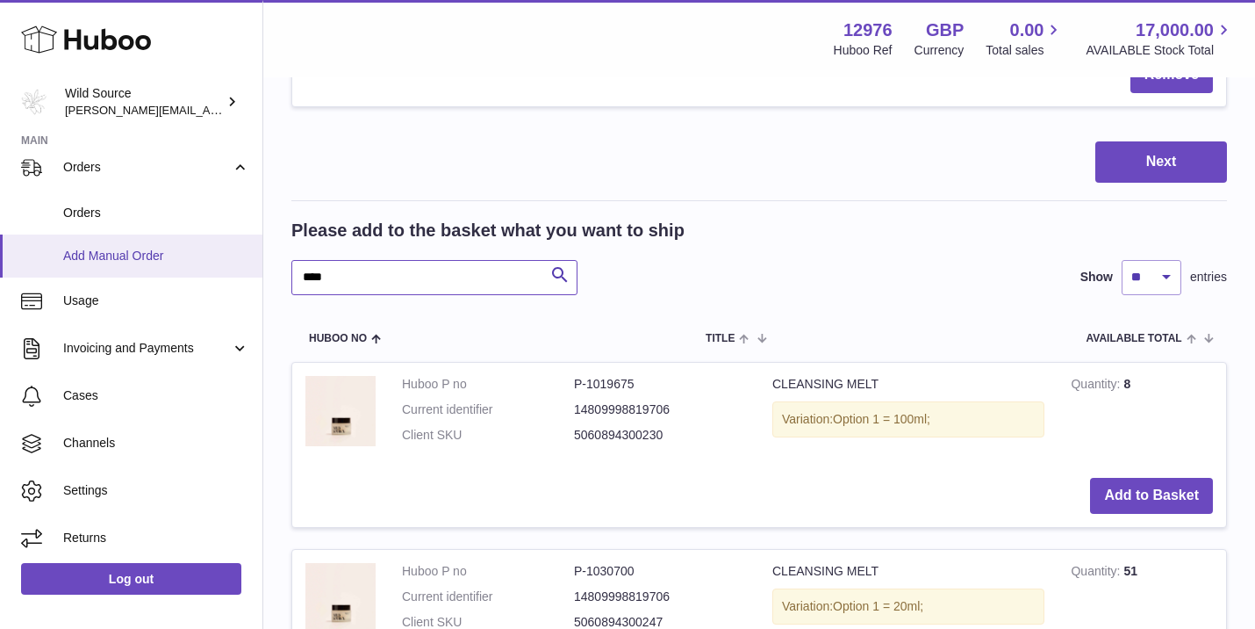
drag, startPoint x: 340, startPoint y: 248, endPoint x: 172, endPoint y: 236, distance: 168.1
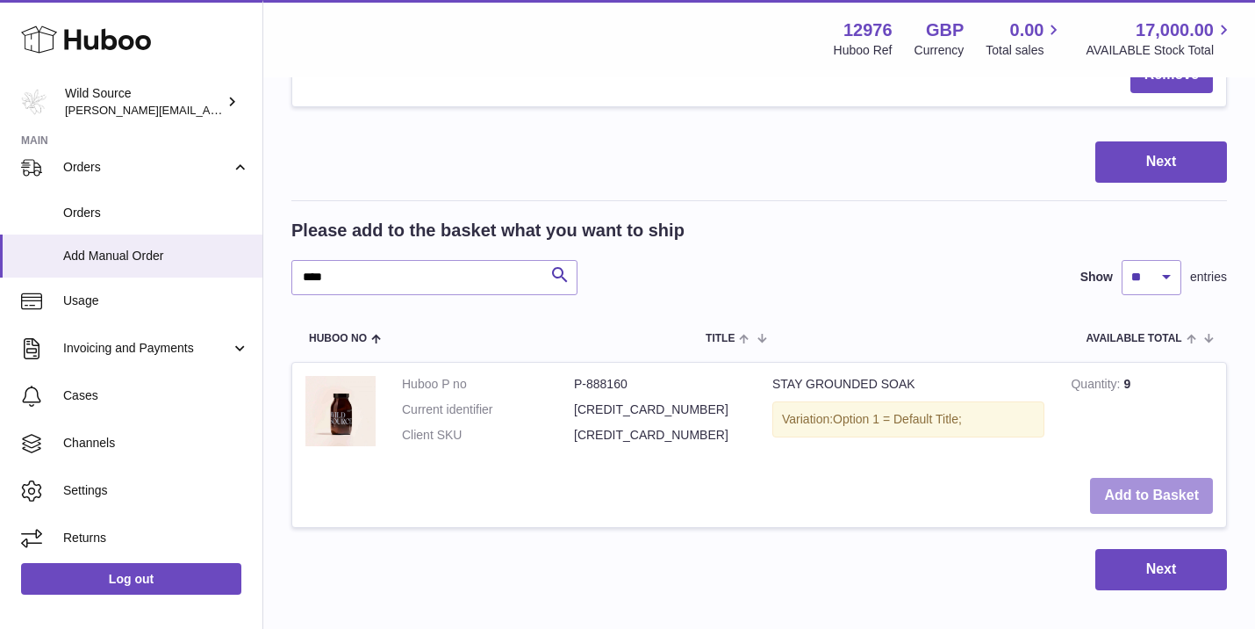
click at [1154, 478] on button "Add to Basket" at bounding box center [1151, 496] width 123 height 36
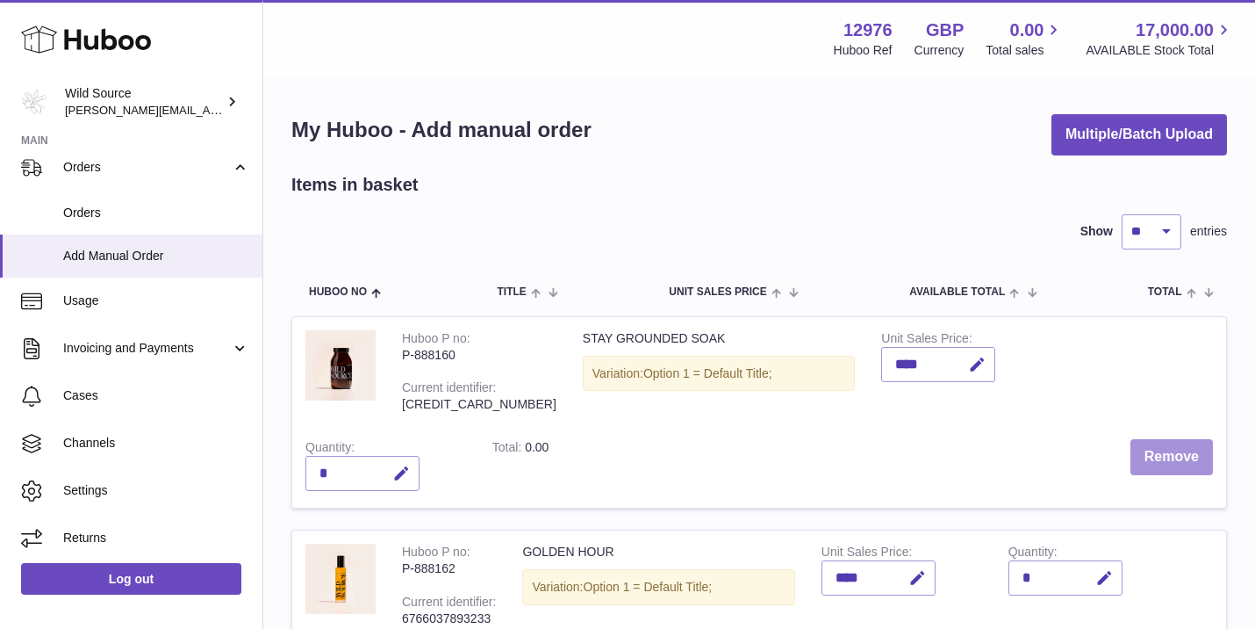
click at [1180, 449] on button "Remove" at bounding box center [1172, 457] width 83 height 36
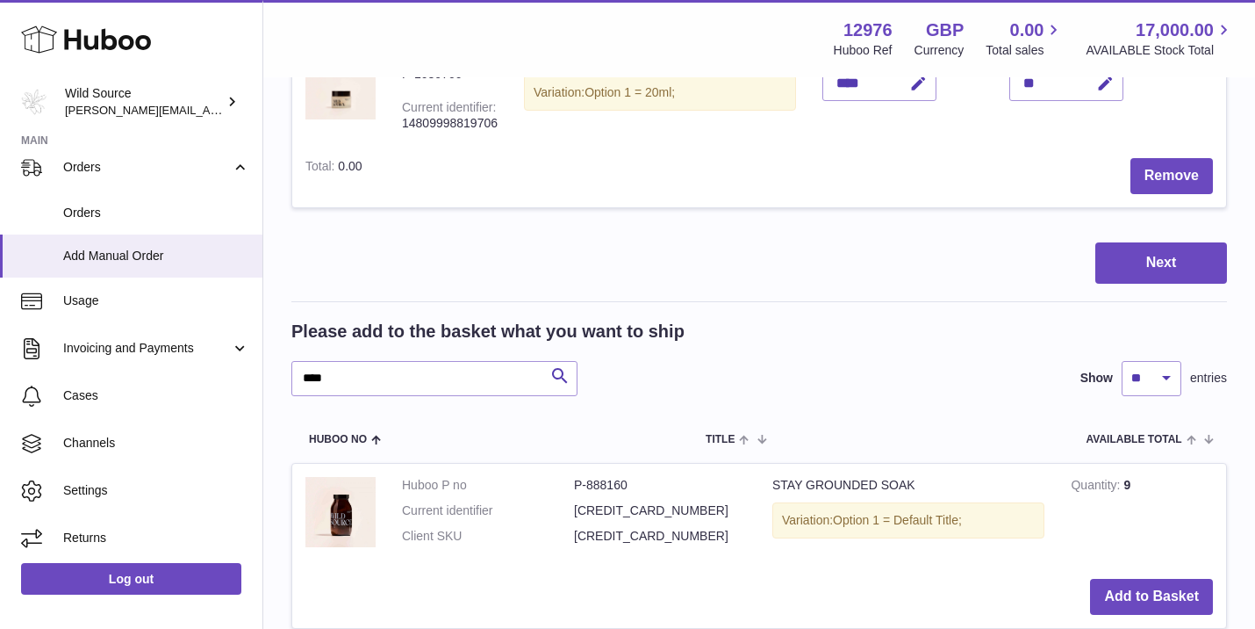
scroll to position [1255, 0]
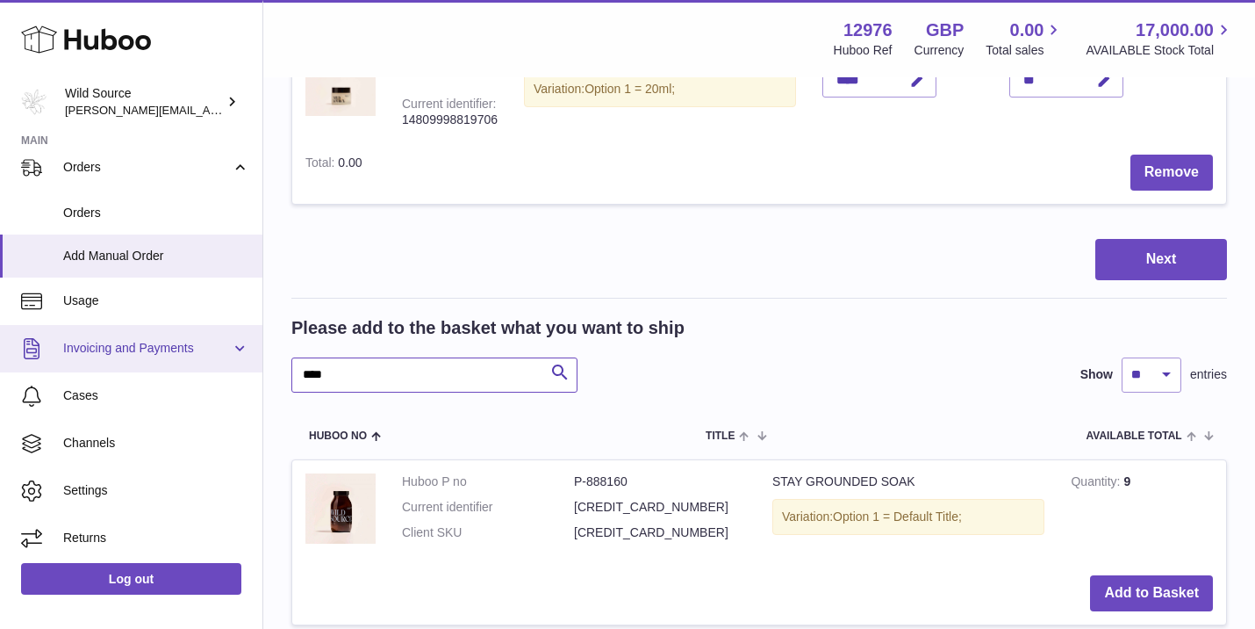
drag, startPoint x: 353, startPoint y: 343, endPoint x: 242, endPoint y: 340, distance: 110.7
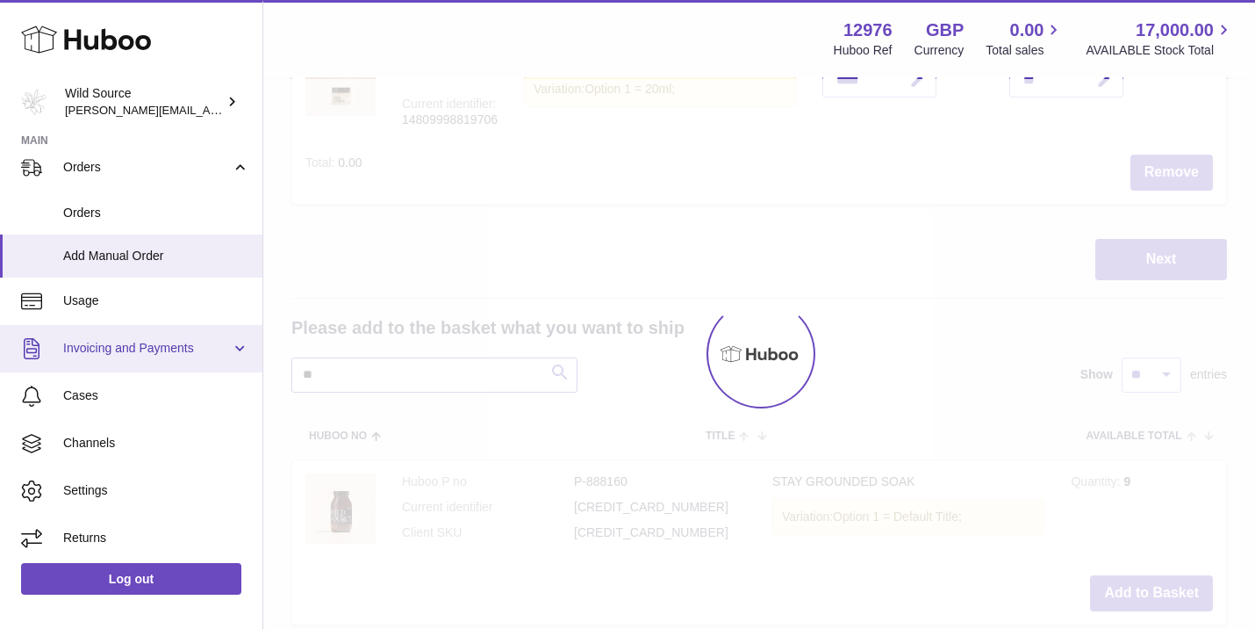
type input "*"
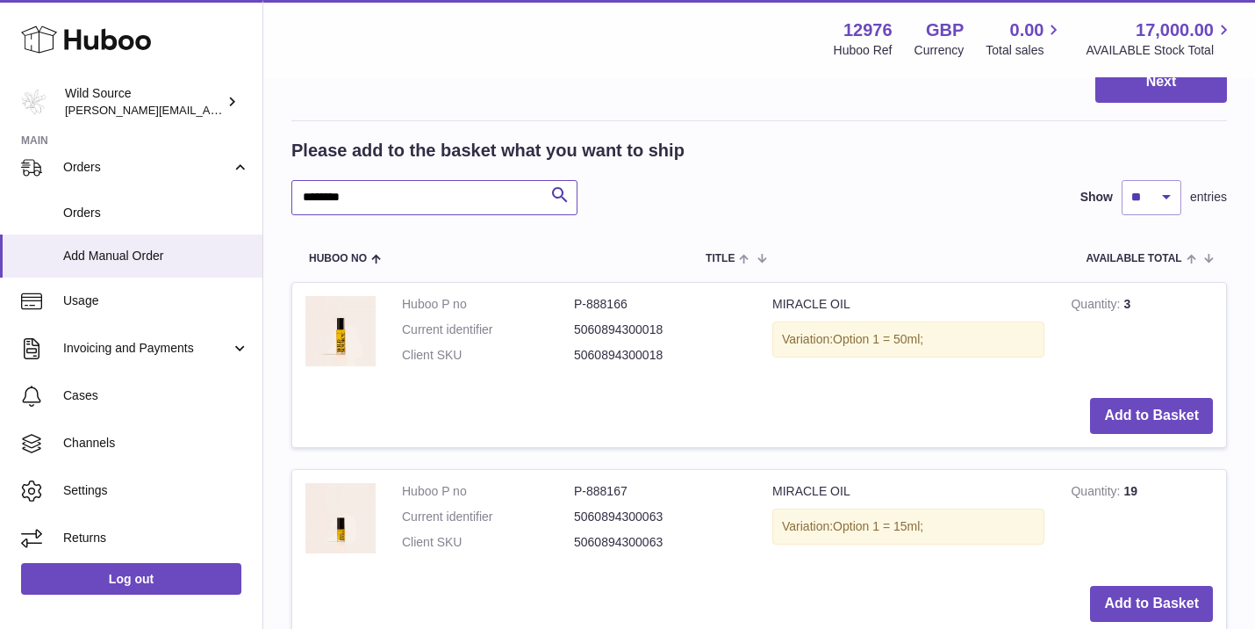
scroll to position [1434, 0]
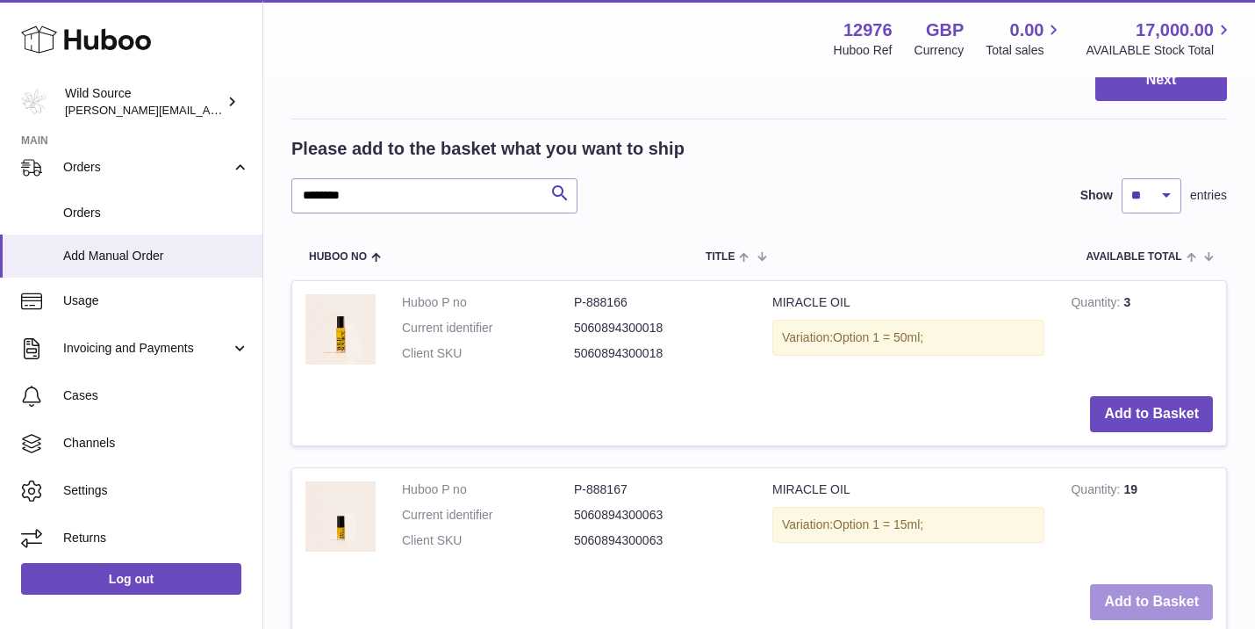
click at [1156, 584] on button "Add to Basket" at bounding box center [1151, 602] width 123 height 36
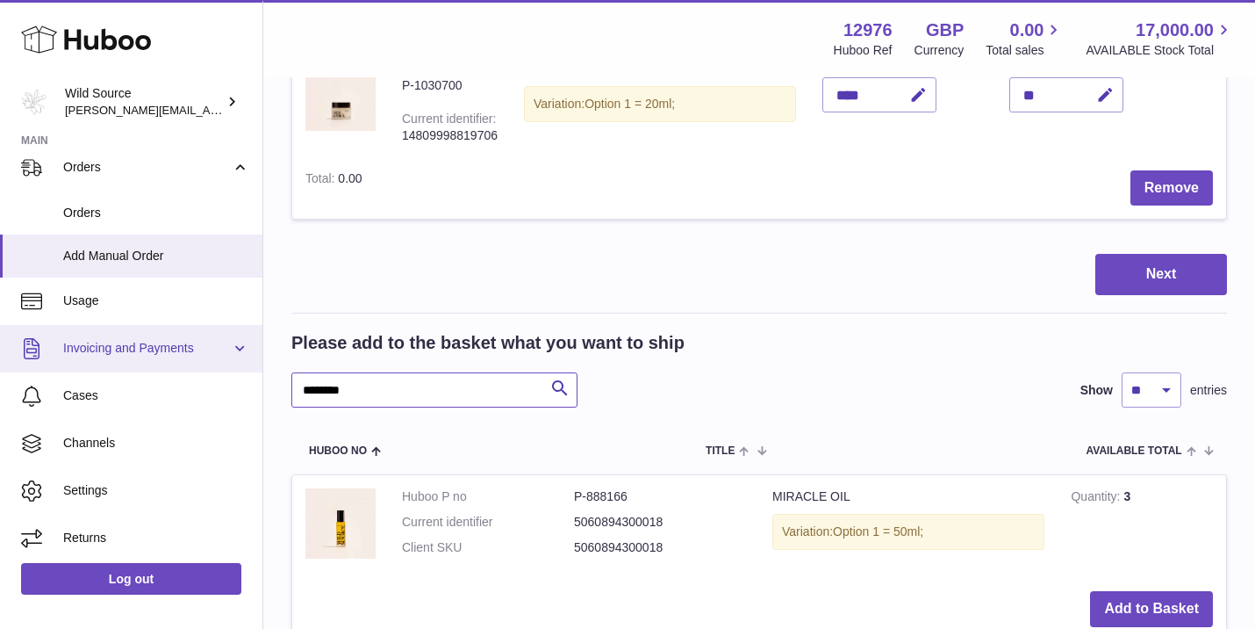
drag, startPoint x: 360, startPoint y: 349, endPoint x: 213, endPoint y: 345, distance: 146.6
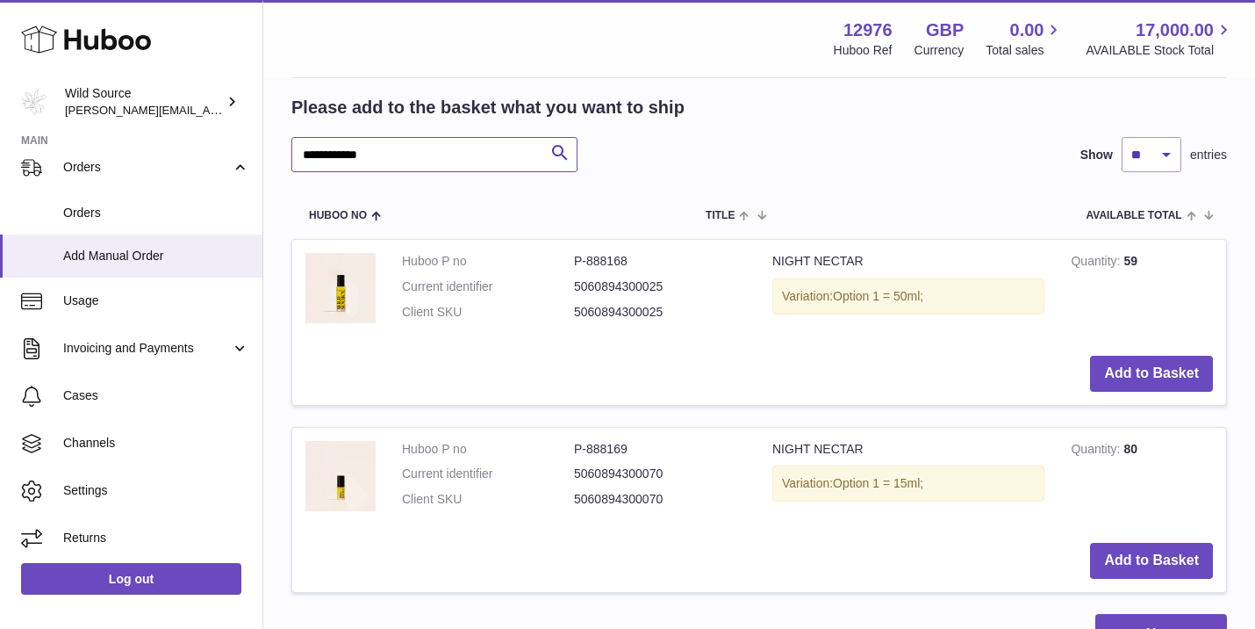
scroll to position [1774, 0]
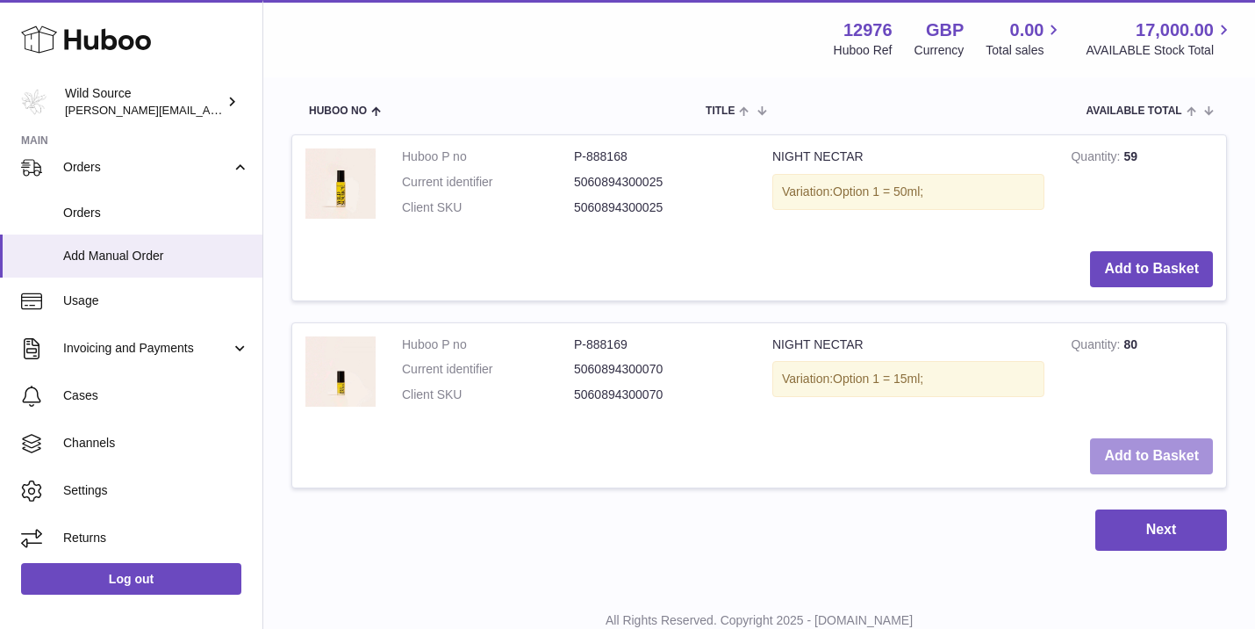
click at [1168, 438] on button "Add to Basket" at bounding box center [1151, 456] width 123 height 36
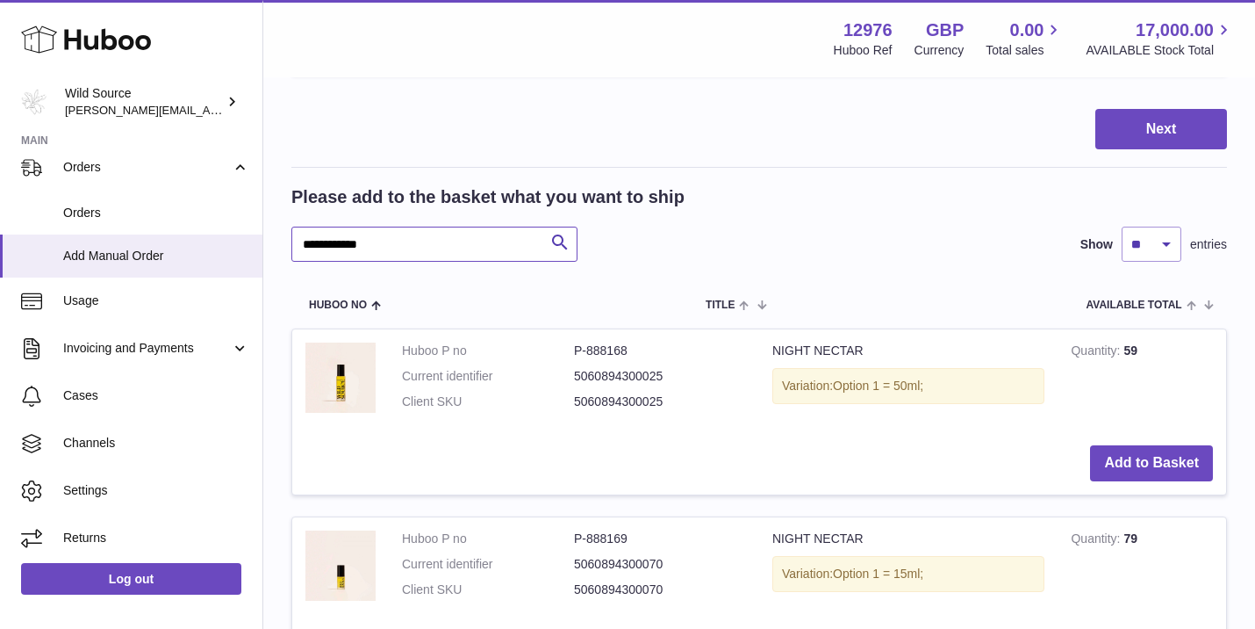
drag, startPoint x: 378, startPoint y: 215, endPoint x: 272, endPoint y: 178, distance: 112.4
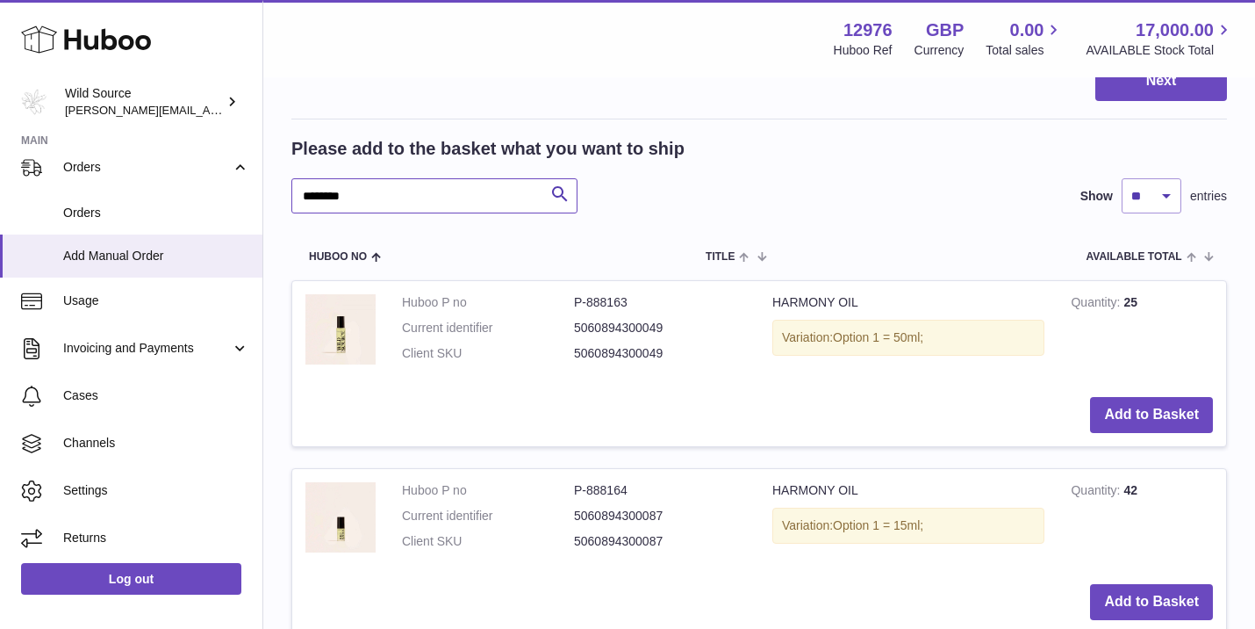
scroll to position [1840, 0]
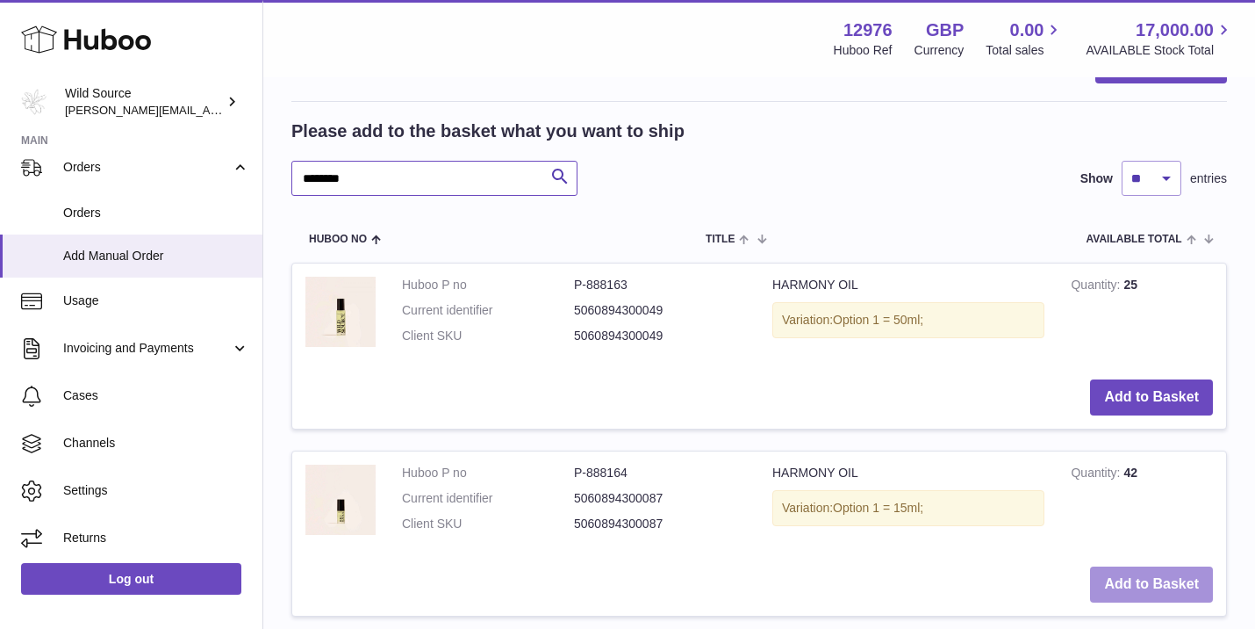
type input "*******"
click at [1173, 566] on button "Add to Basket" at bounding box center [1151, 584] width 123 height 36
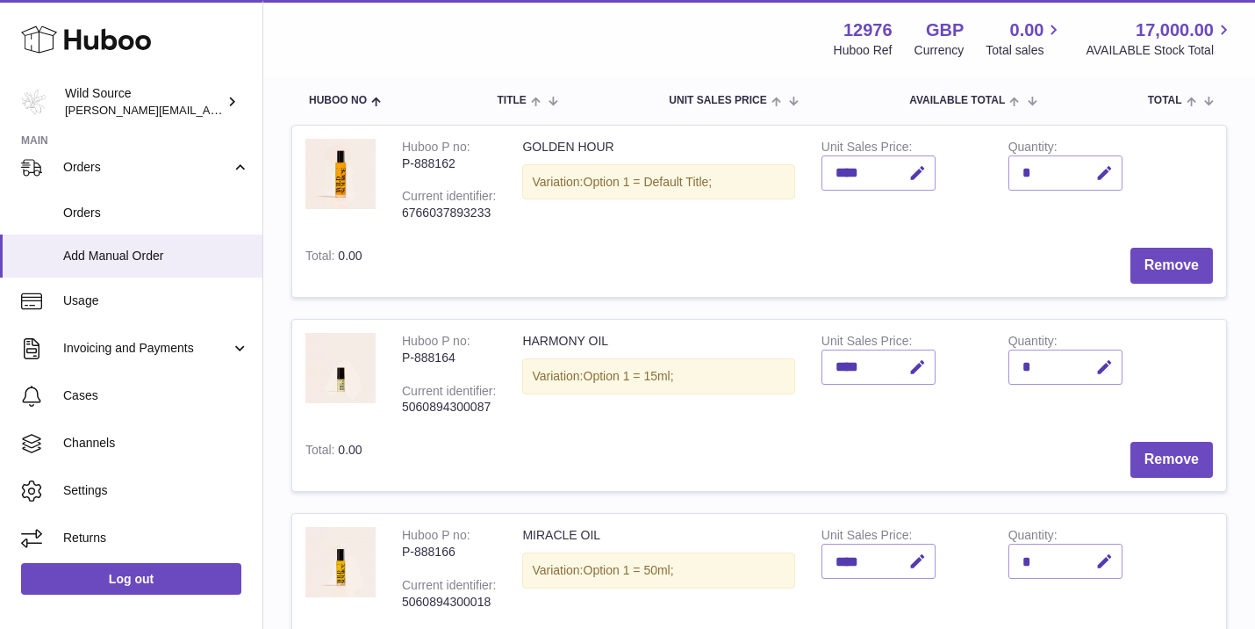
scroll to position [193, 0]
click at [1117, 352] on button "button" at bounding box center [1102, 366] width 41 height 36
type input "*"
click at [1094, 363] on button "submit" at bounding box center [1102, 365] width 33 height 28
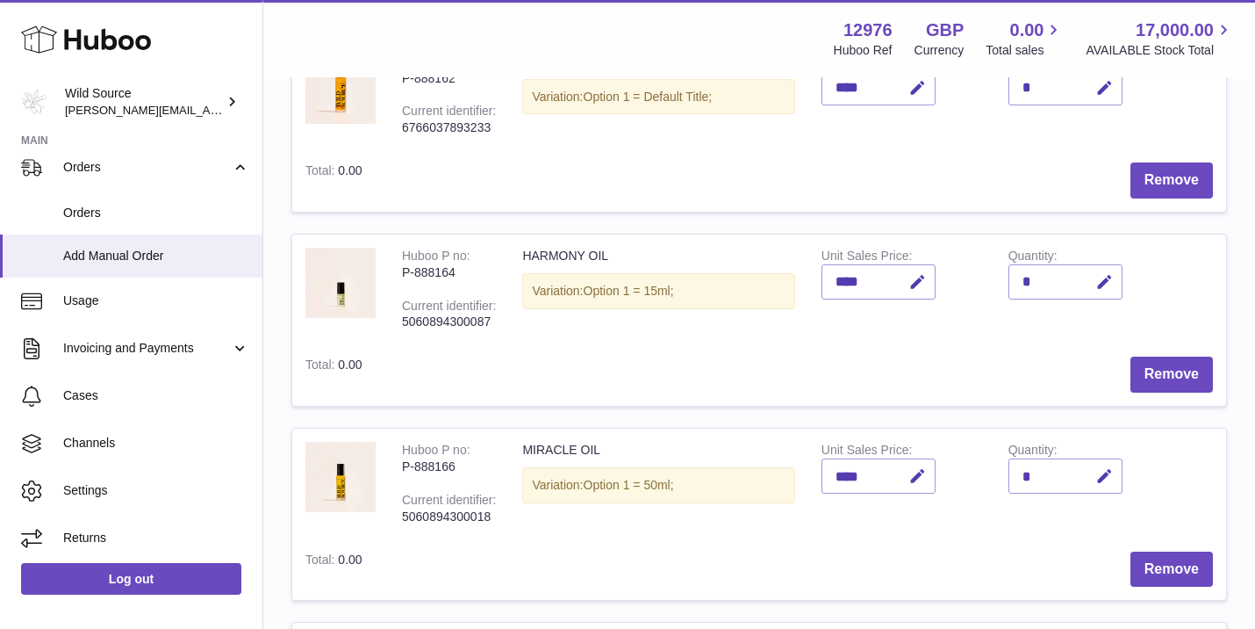
scroll to position [287, 0]
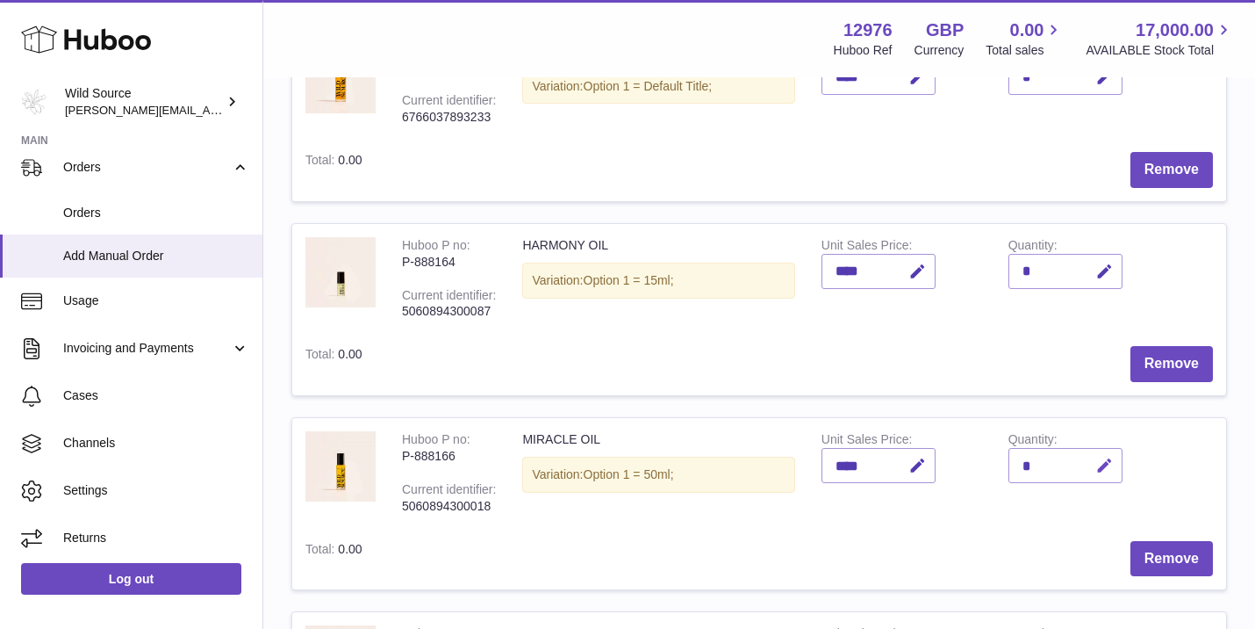
click at [1103, 456] on icon "button" at bounding box center [1105, 465] width 18 height 18
type input "*"
click at [1101, 457] on icon "submit" at bounding box center [1105, 465] width 16 height 16
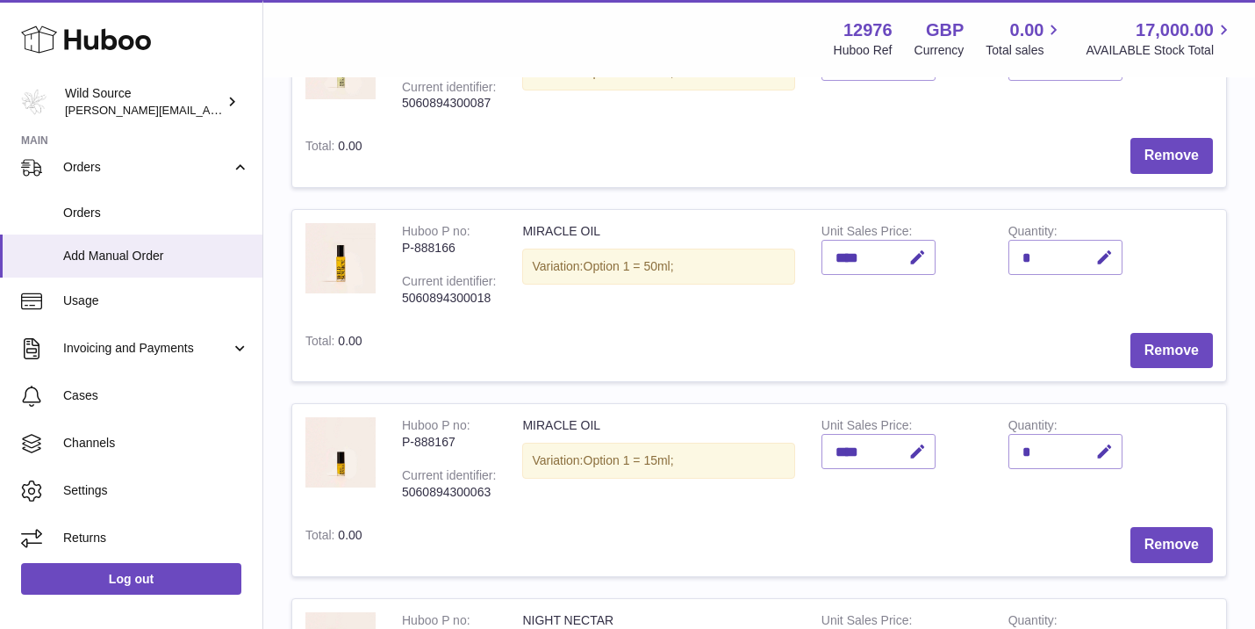
scroll to position [499, 0]
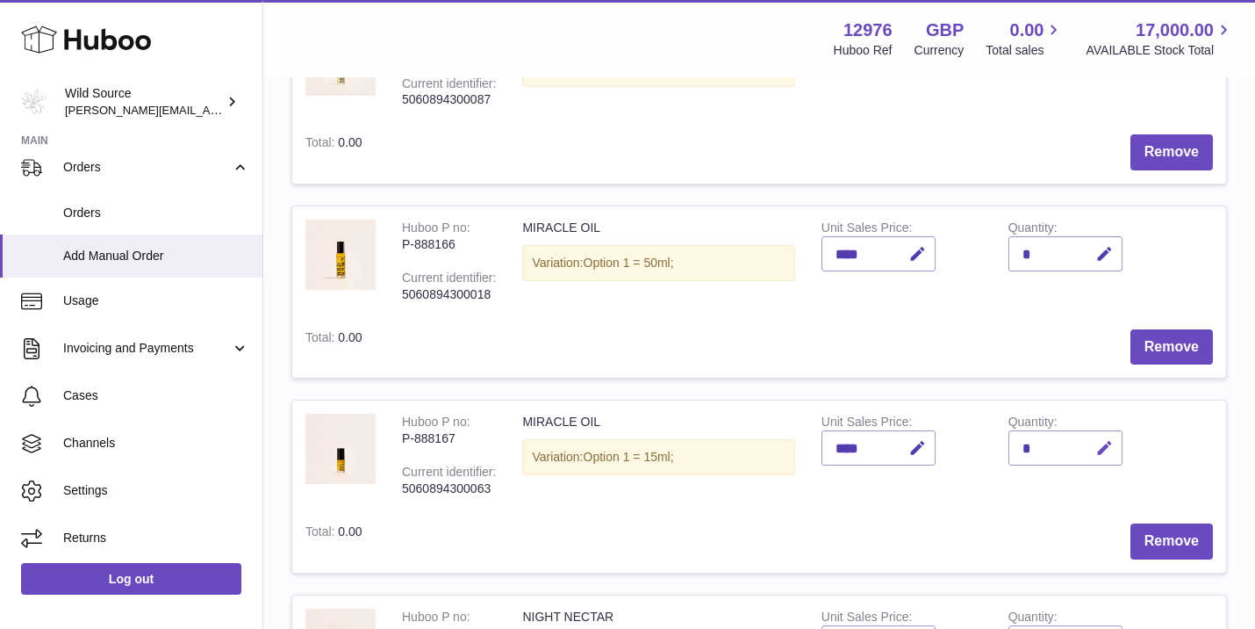
click at [1114, 436] on button "button" at bounding box center [1102, 448] width 41 height 36
type input "*"
click at [1093, 434] on button "submit" at bounding box center [1102, 448] width 33 height 28
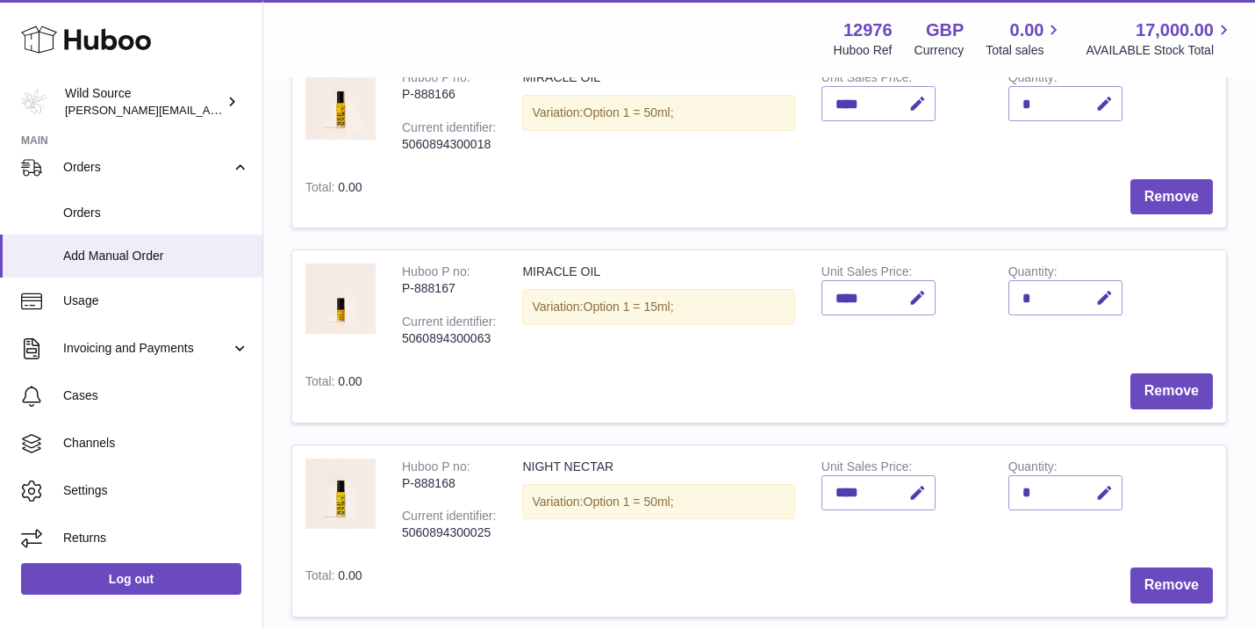
scroll to position [651, 0]
click at [1105, 482] on icon "button" at bounding box center [1105, 491] width 18 height 18
click at [1098, 473] on input "*" at bounding box center [1066, 490] width 114 height 35
type input "*"
click at [1106, 483] on icon "submit" at bounding box center [1105, 491] width 16 height 16
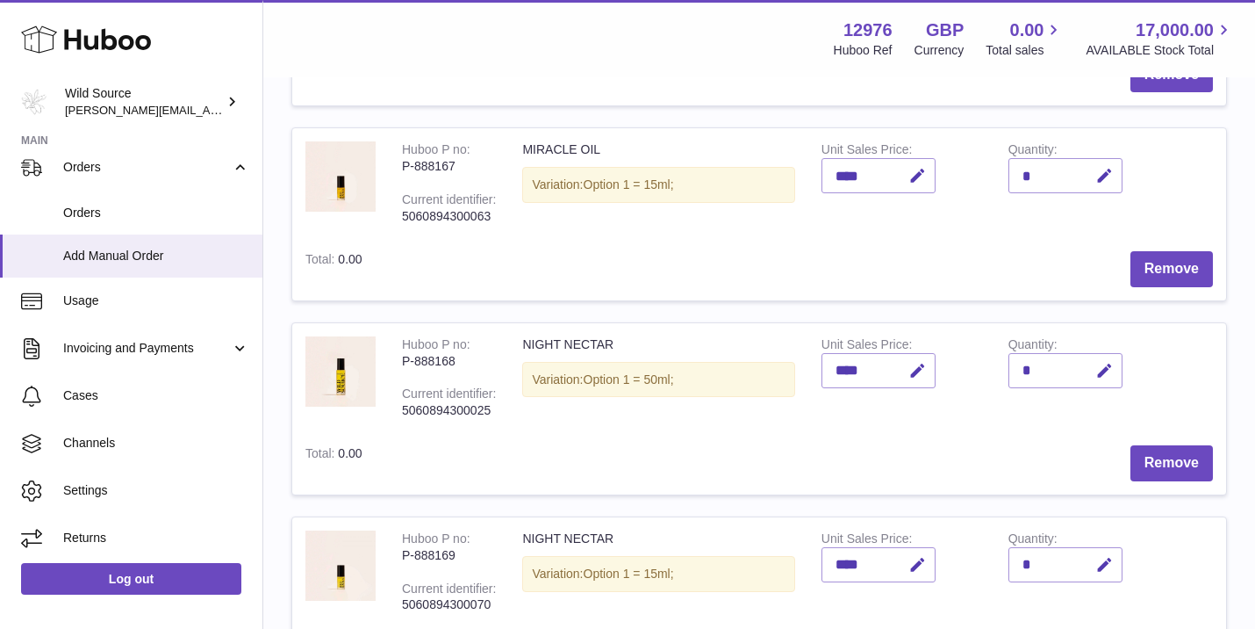
scroll to position [777, 0]
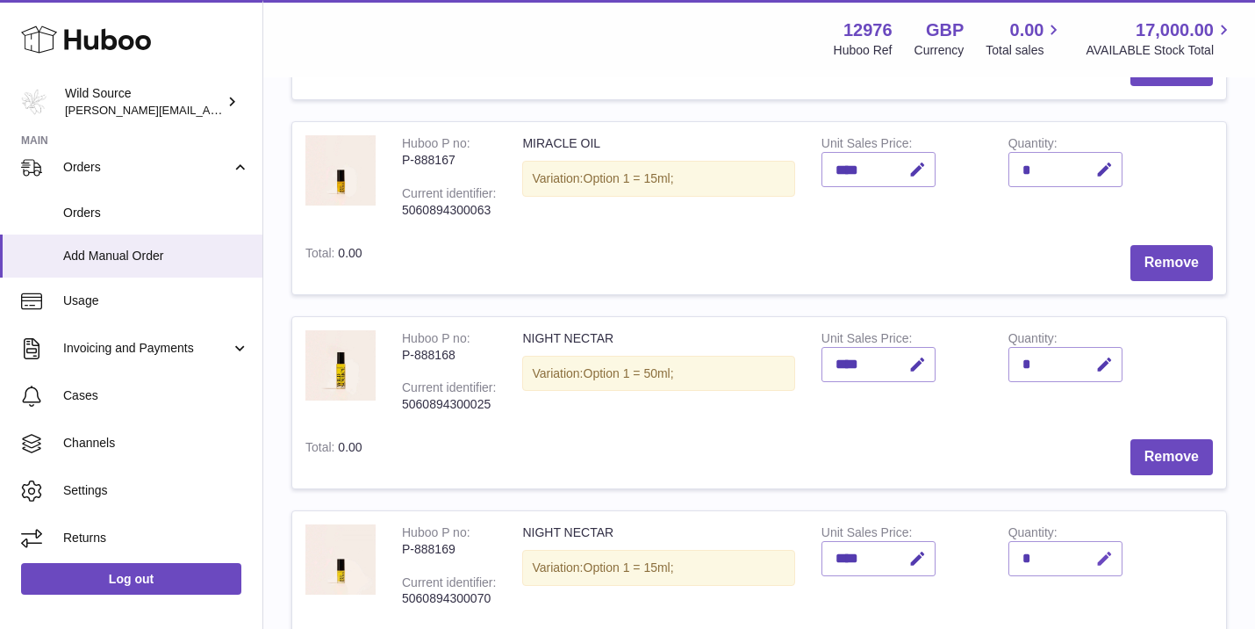
click at [1093, 541] on button "button" at bounding box center [1102, 559] width 41 height 36
type input "*"
click at [1111, 550] on icon "submit" at bounding box center [1105, 558] width 16 height 16
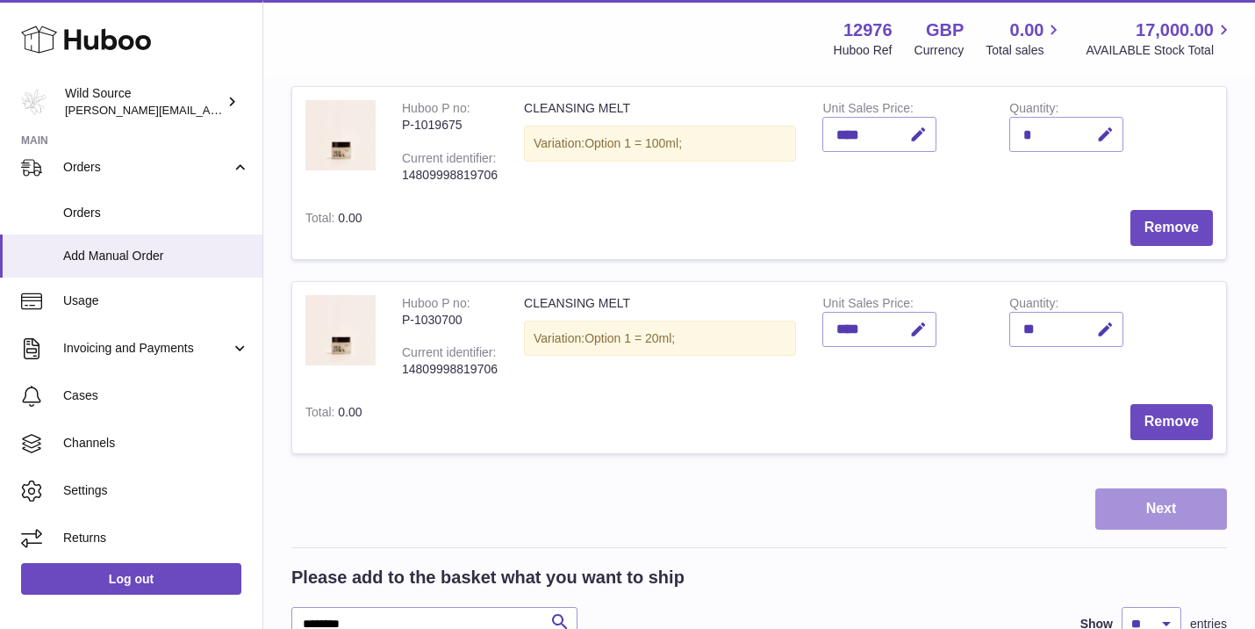
scroll to position [1590, 0]
click at [1166, 487] on button "Next" at bounding box center [1162, 507] width 132 height 41
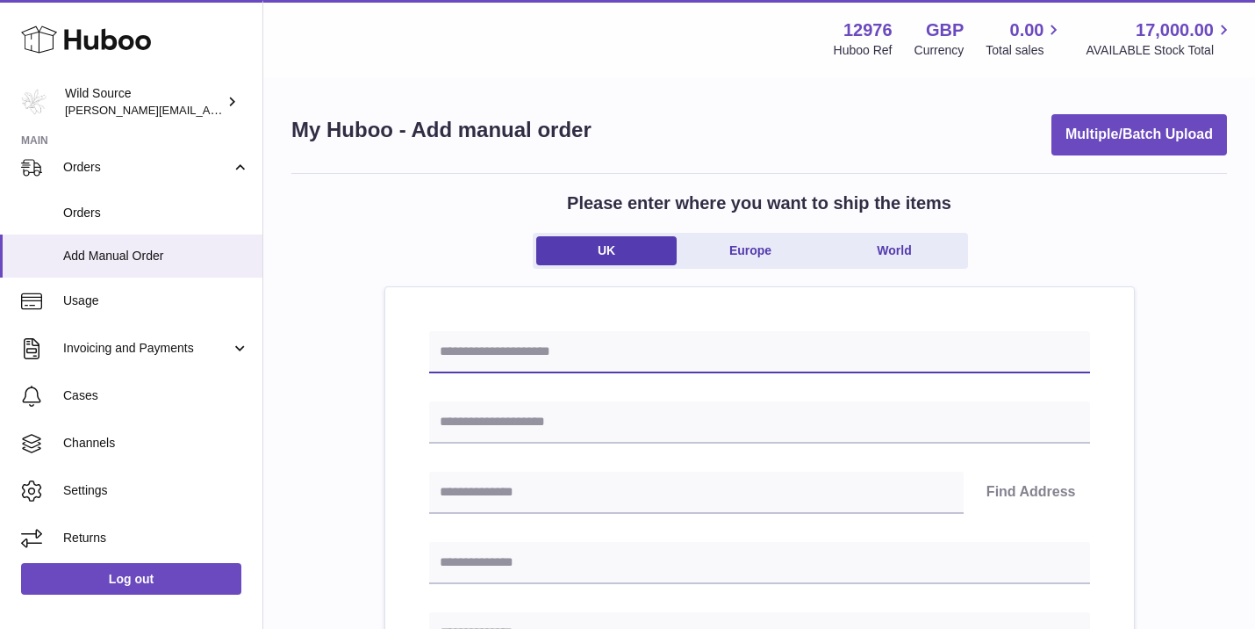
click at [476, 349] on input "text" at bounding box center [759, 352] width 661 height 42
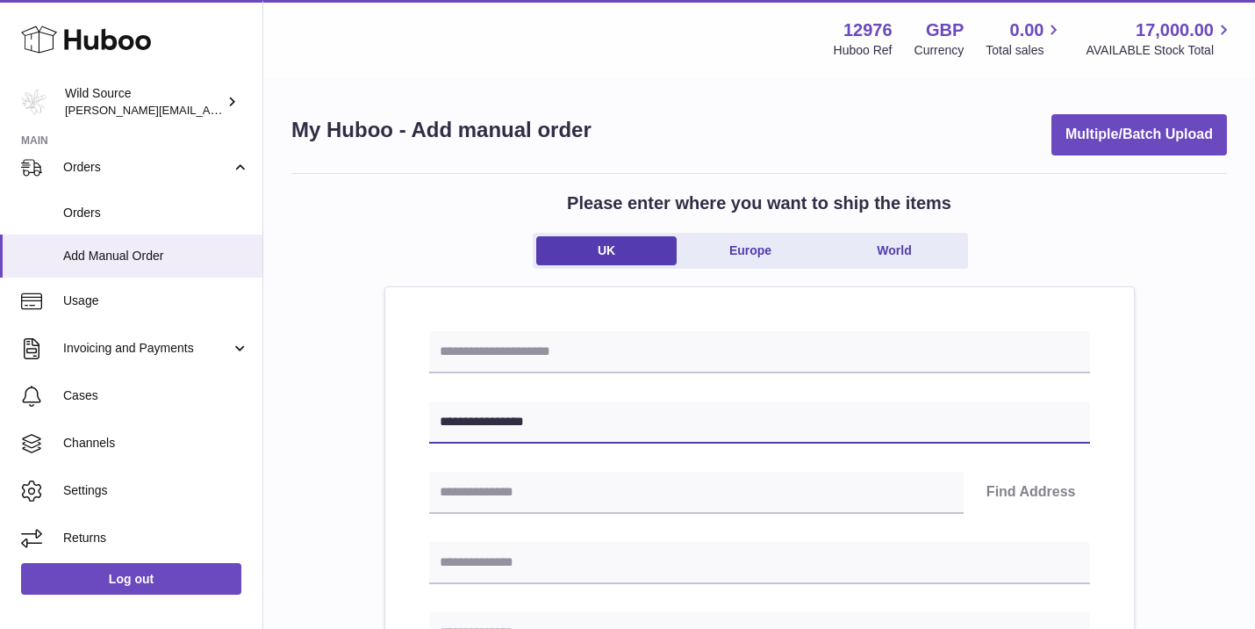
type input "**********"
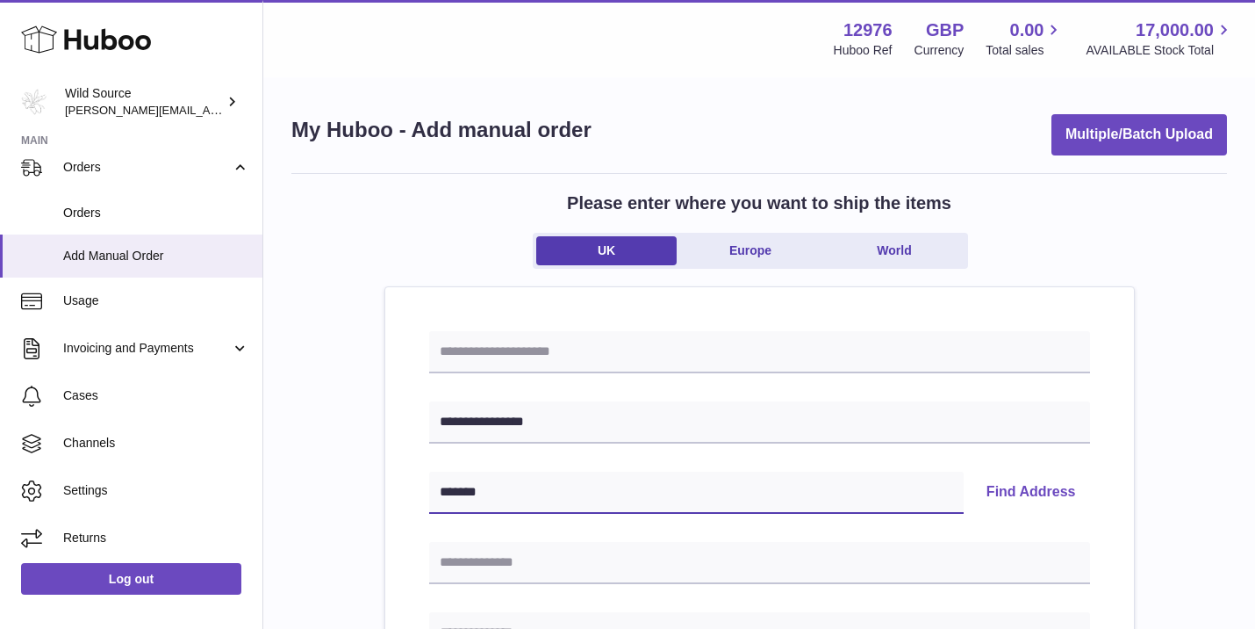
type input "*******"
click at [1042, 490] on button "Find Address" at bounding box center [1032, 492] width 118 height 42
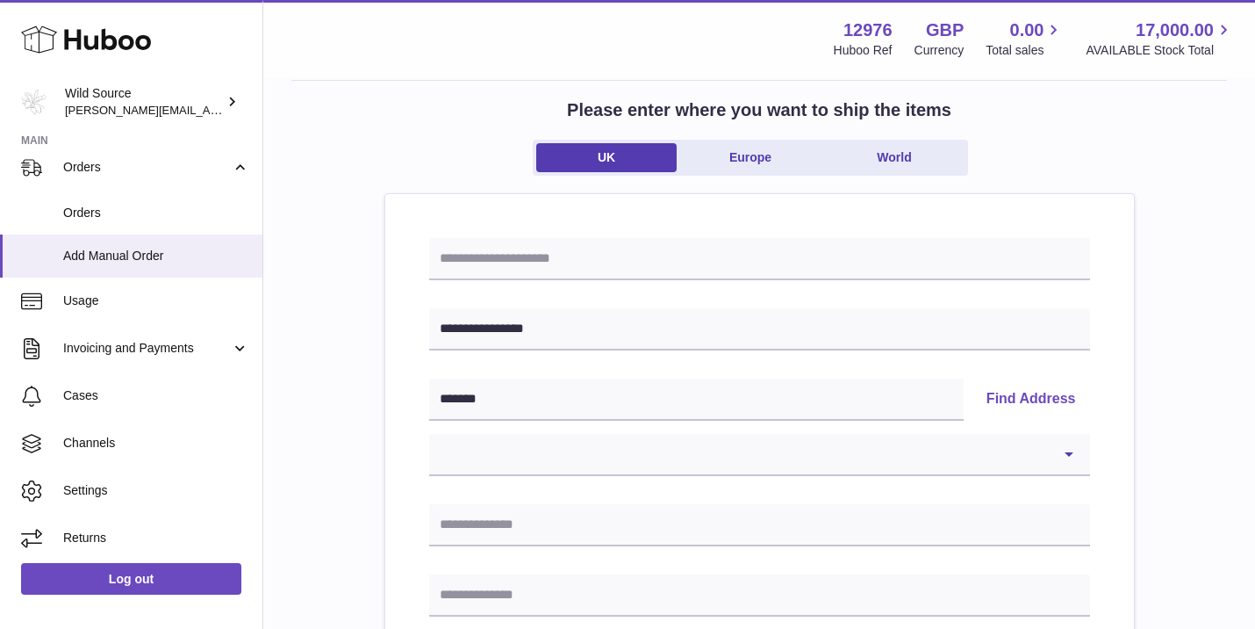
scroll to position [127, 0]
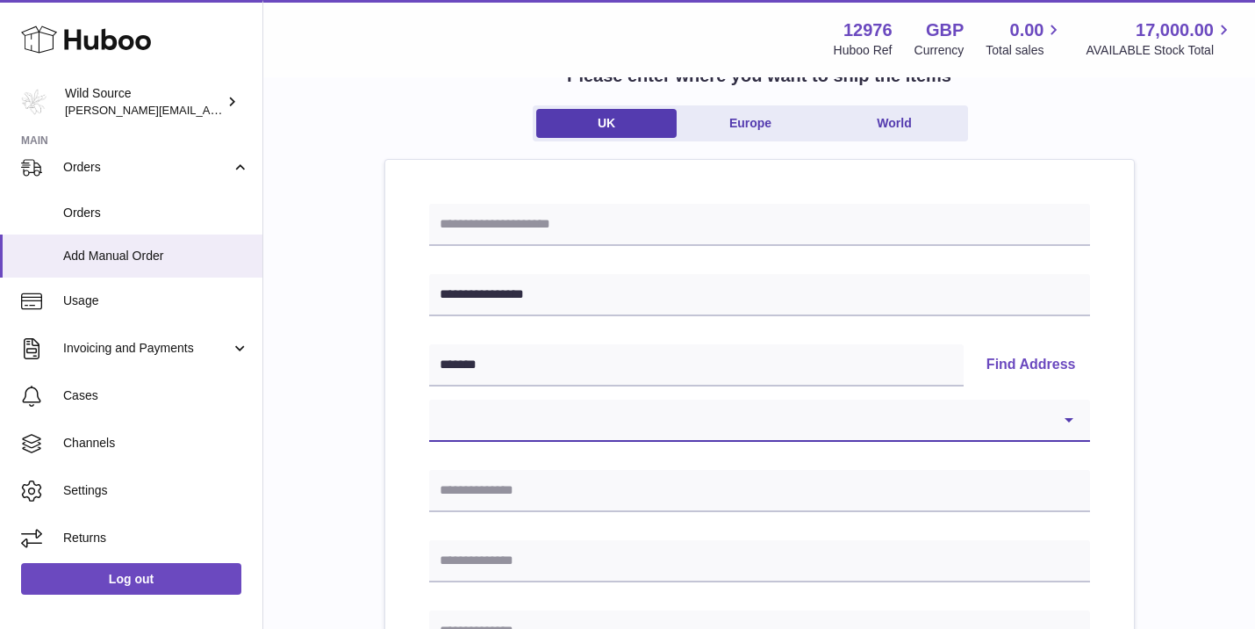
select select "**"
type input "**********"
type input "*******"
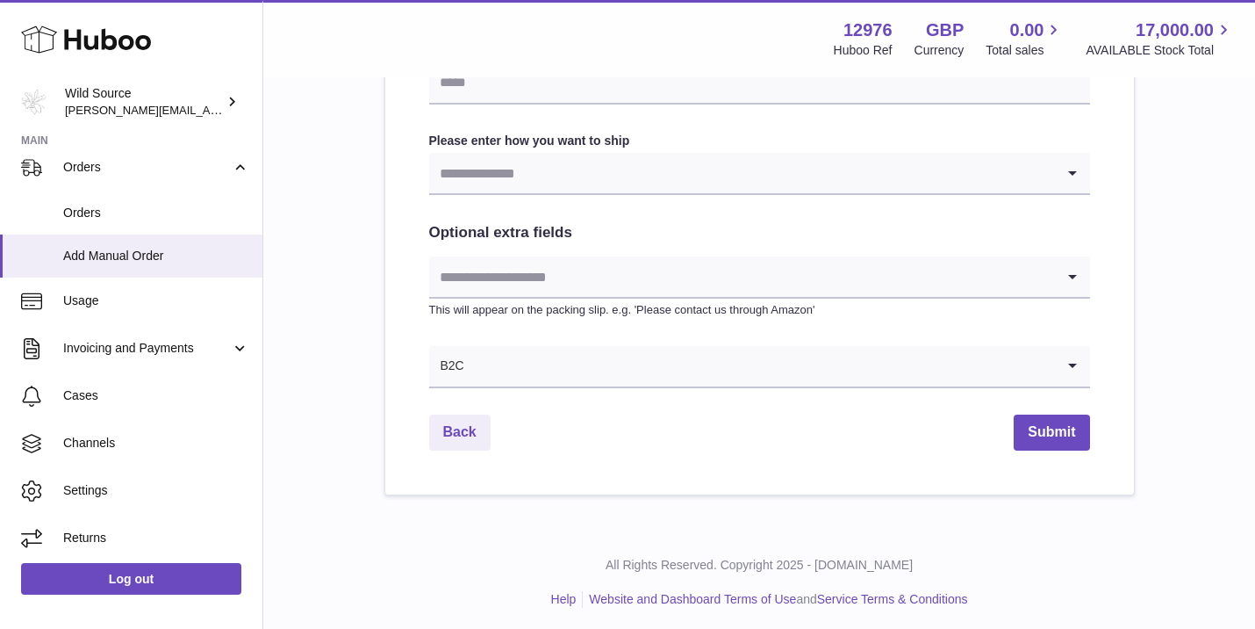
scroll to position [955, 0]
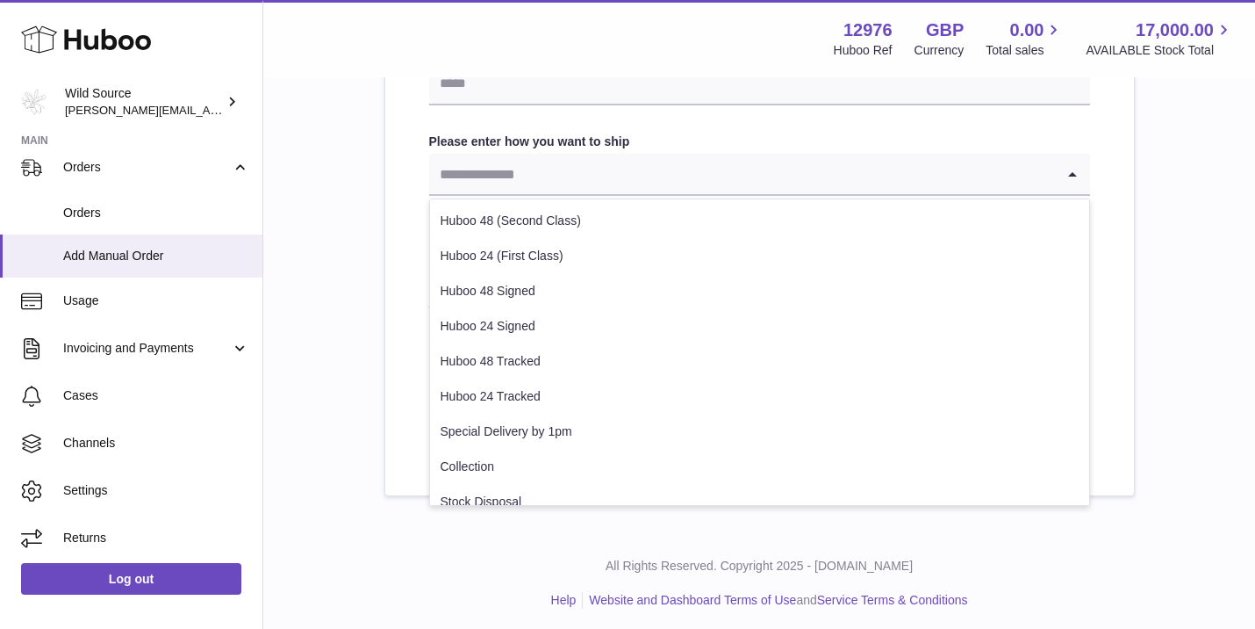
click at [561, 180] on input "Search for option" at bounding box center [742, 174] width 626 height 40
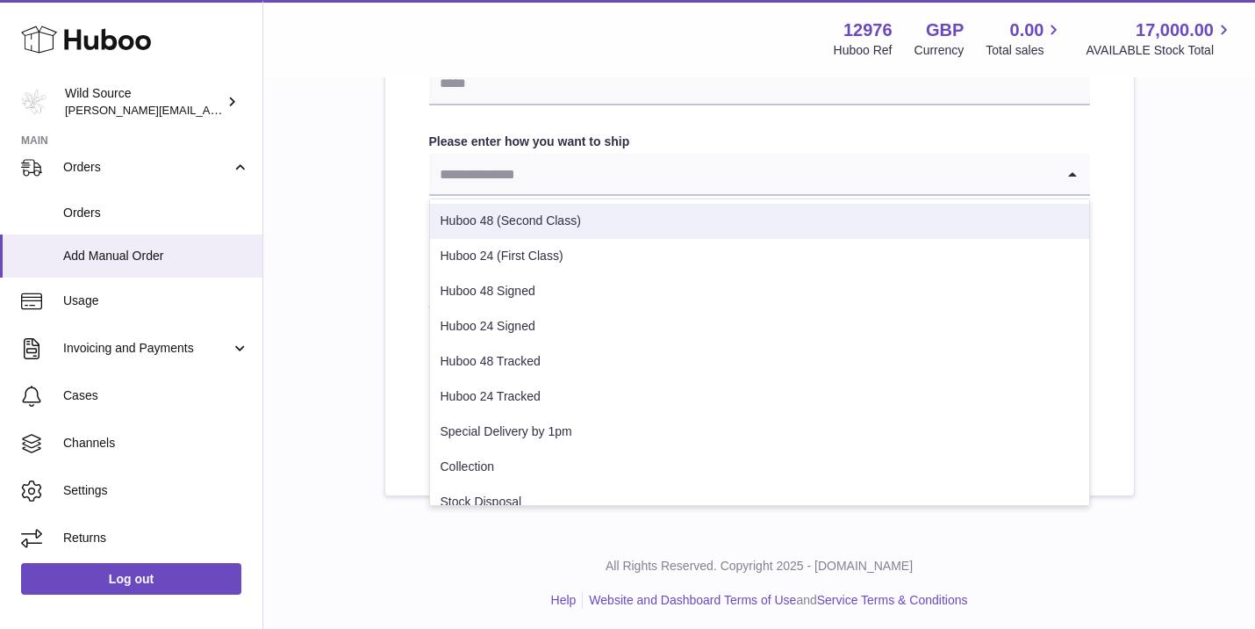
click at [541, 218] on li "Huboo 48 (Second Class)" at bounding box center [759, 221] width 659 height 35
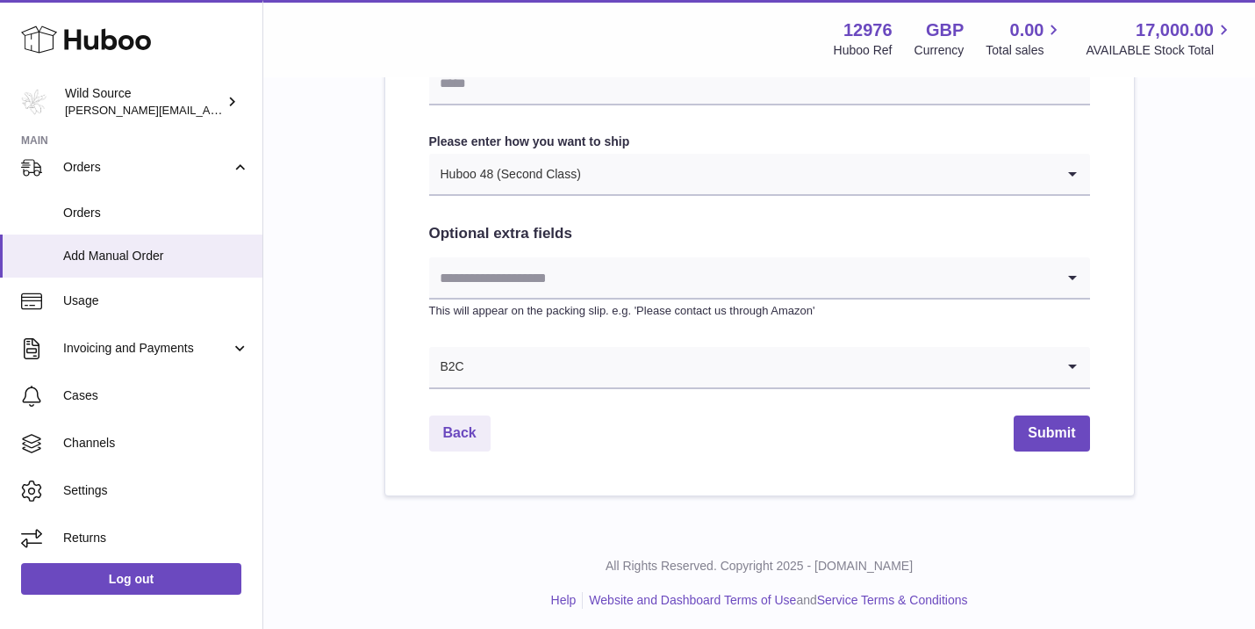
click at [539, 180] on div "Huboo 48 (Second Class)" at bounding box center [742, 174] width 626 height 40
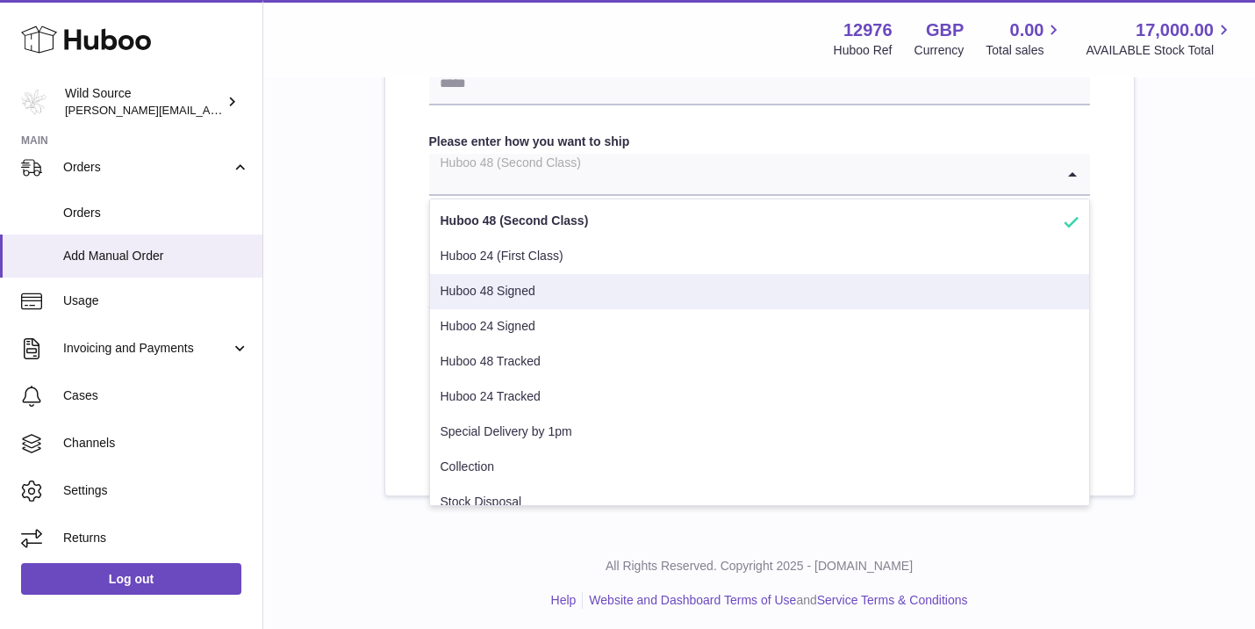
click at [492, 293] on li "Huboo 48 Signed" at bounding box center [759, 291] width 659 height 35
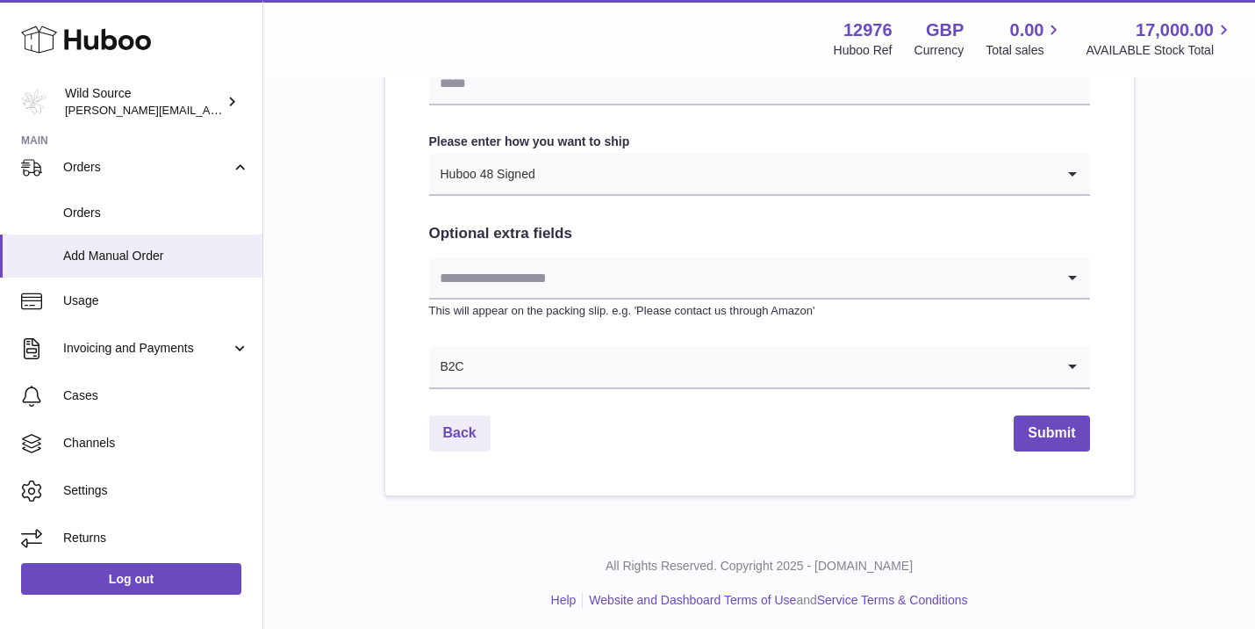
click at [536, 284] on input "Search for option" at bounding box center [742, 277] width 626 height 40
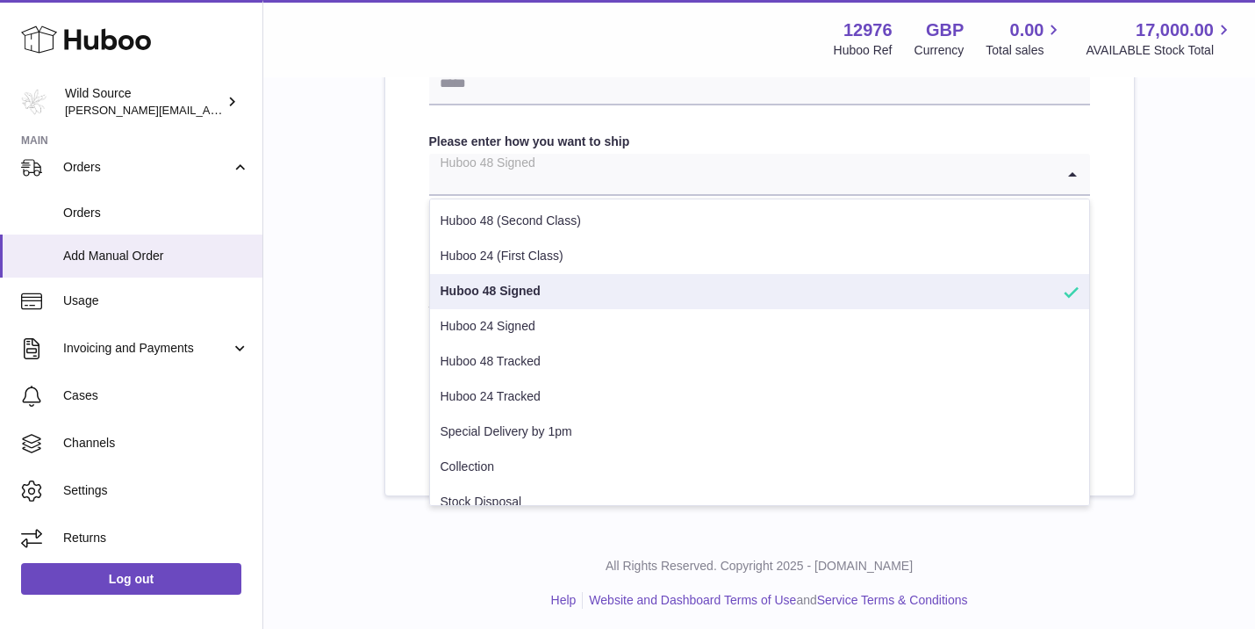
click at [707, 188] on input "Search for option" at bounding box center [742, 174] width 626 height 40
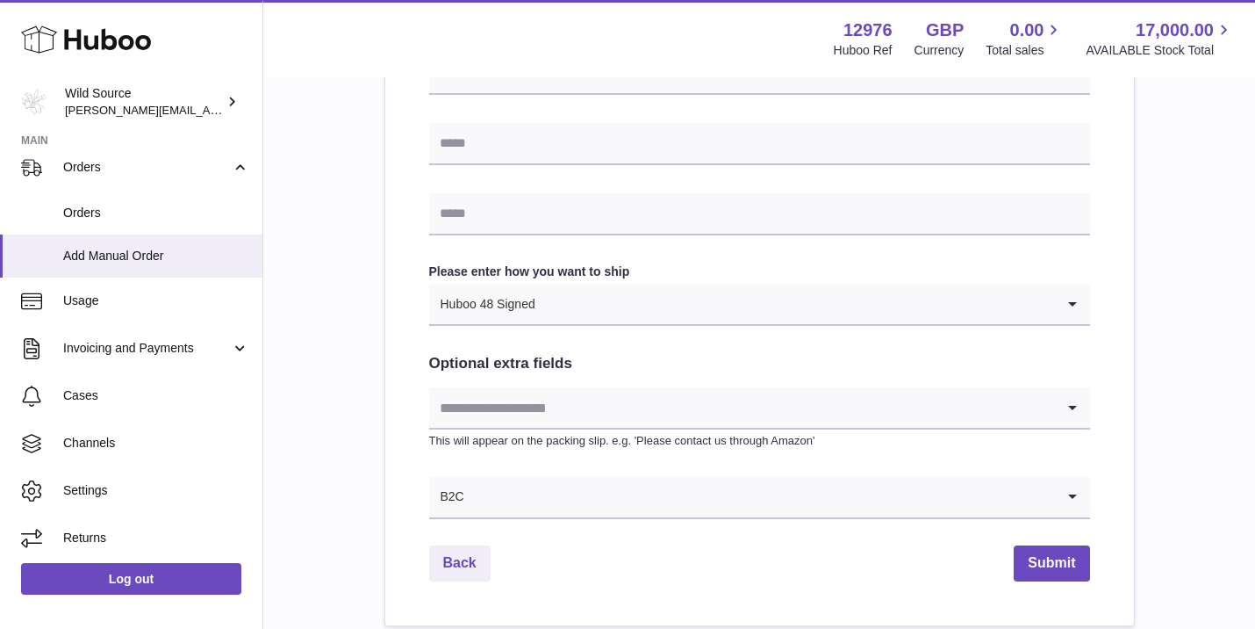
scroll to position [816, 0]
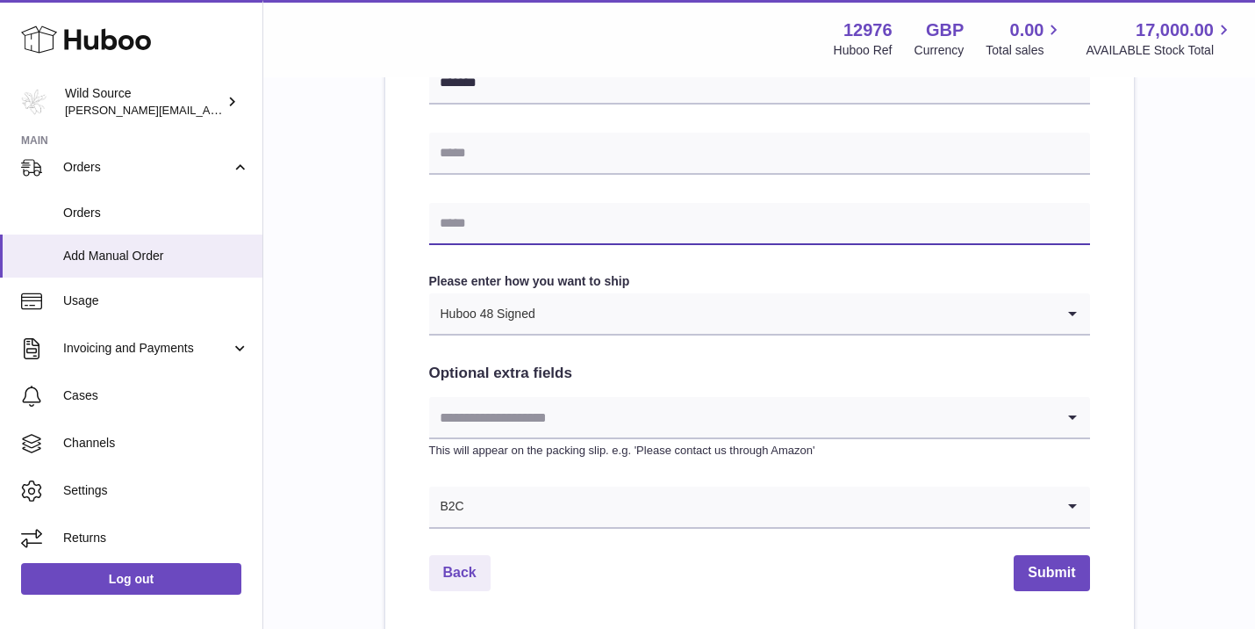
paste input "**********"
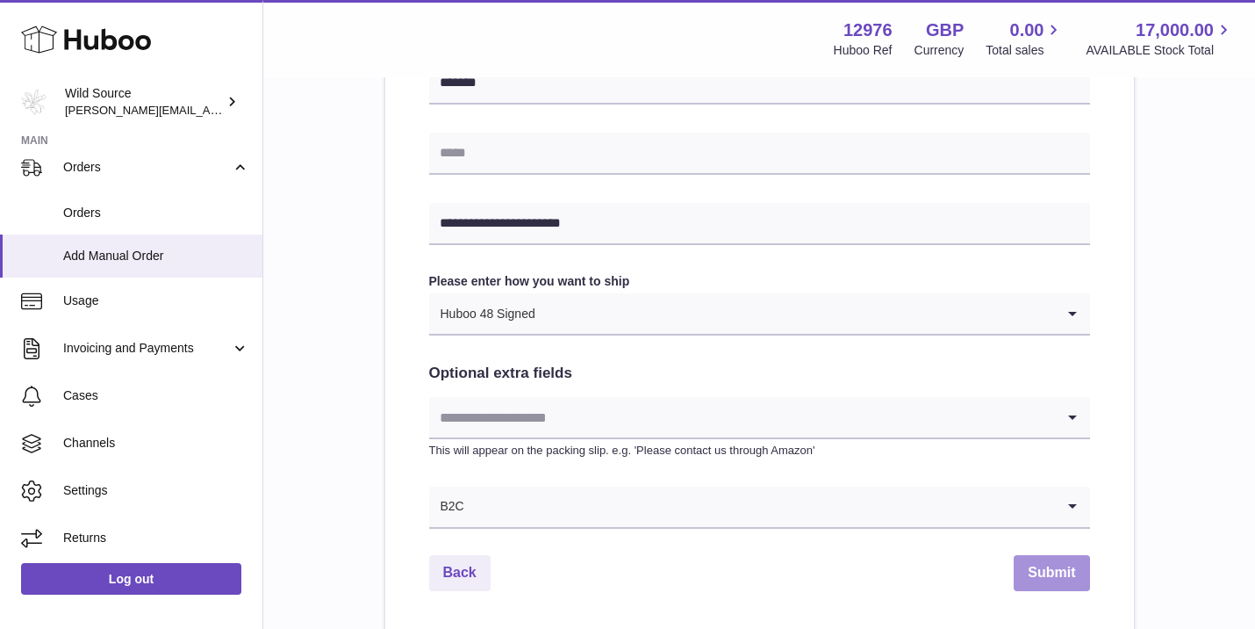
click at [1045, 568] on button "Submit" at bounding box center [1051, 573] width 75 height 36
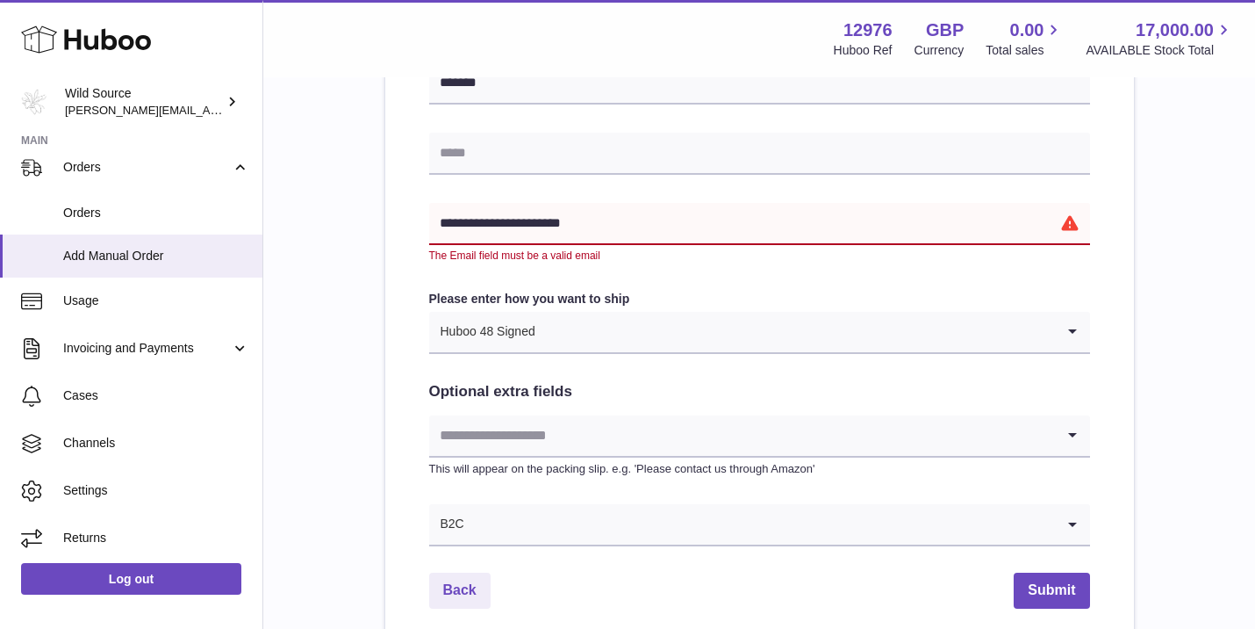
click at [675, 207] on input "**********" at bounding box center [759, 224] width 661 height 42
click at [674, 218] on input "**********" at bounding box center [759, 224] width 661 height 42
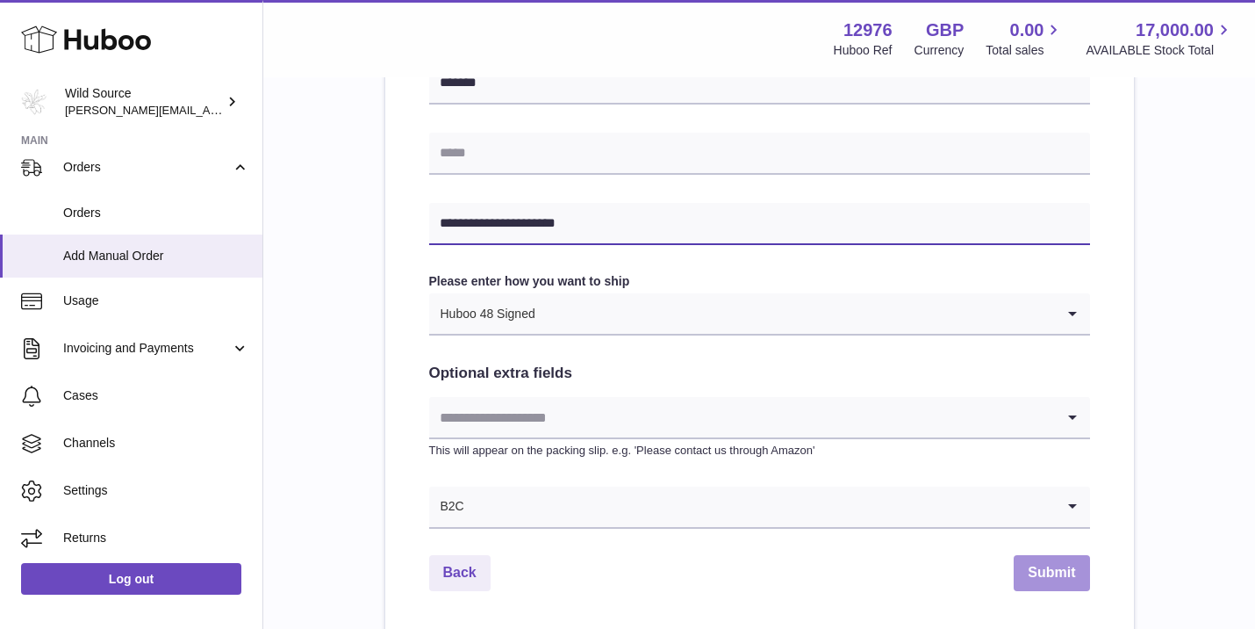
type input "**********"
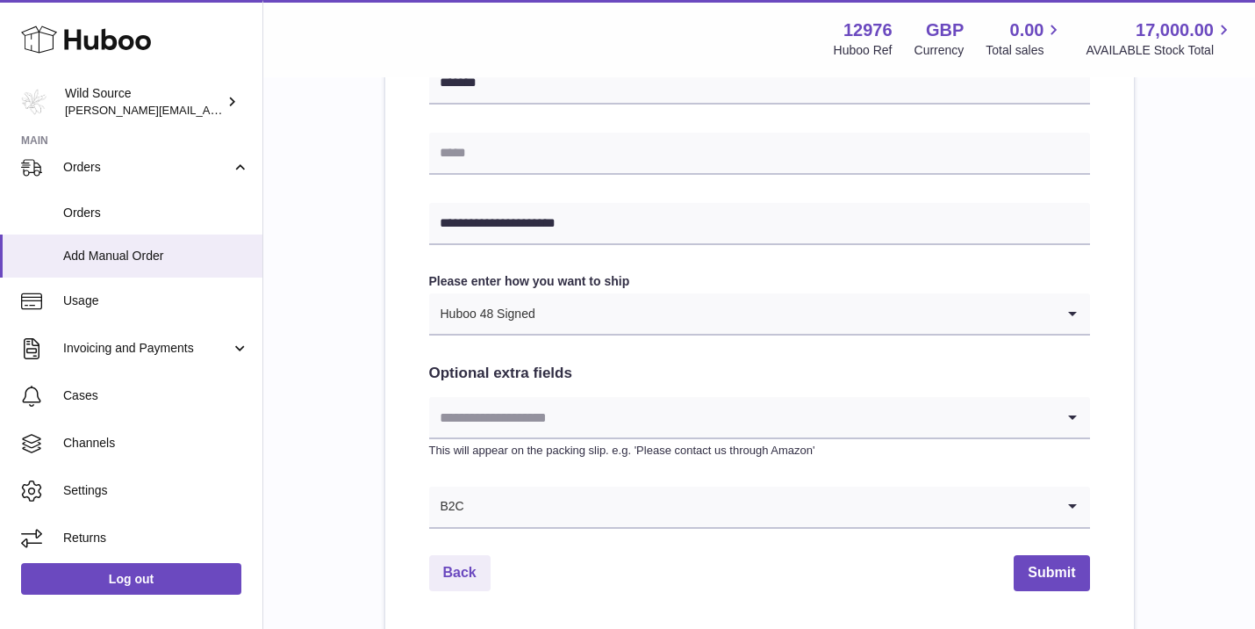
click at [1049, 571] on button "Submit" at bounding box center [1051, 573] width 75 height 36
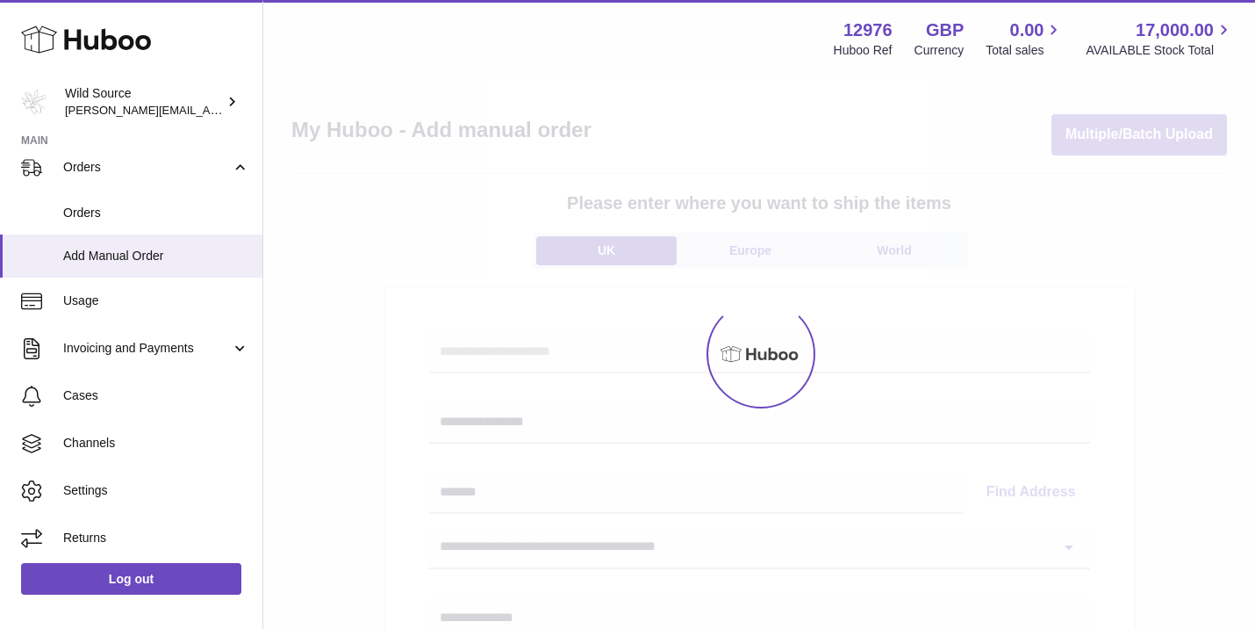
scroll to position [0, 0]
